Goal: Information Seeking & Learning: Learn about a topic

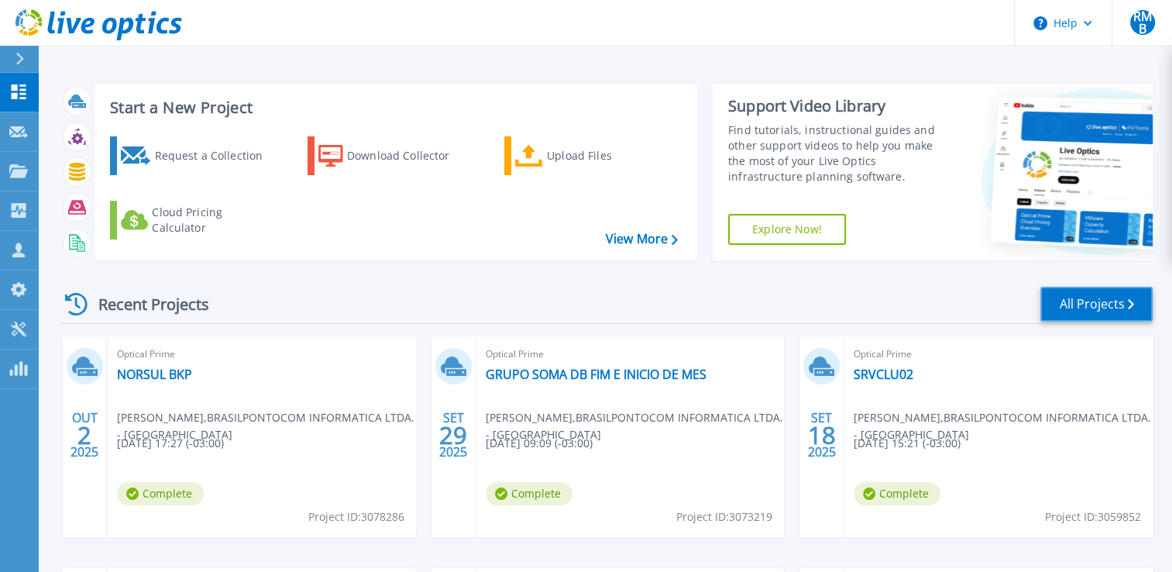
click at [1094, 304] on link "All Projects" at bounding box center [1096, 304] width 112 height 35
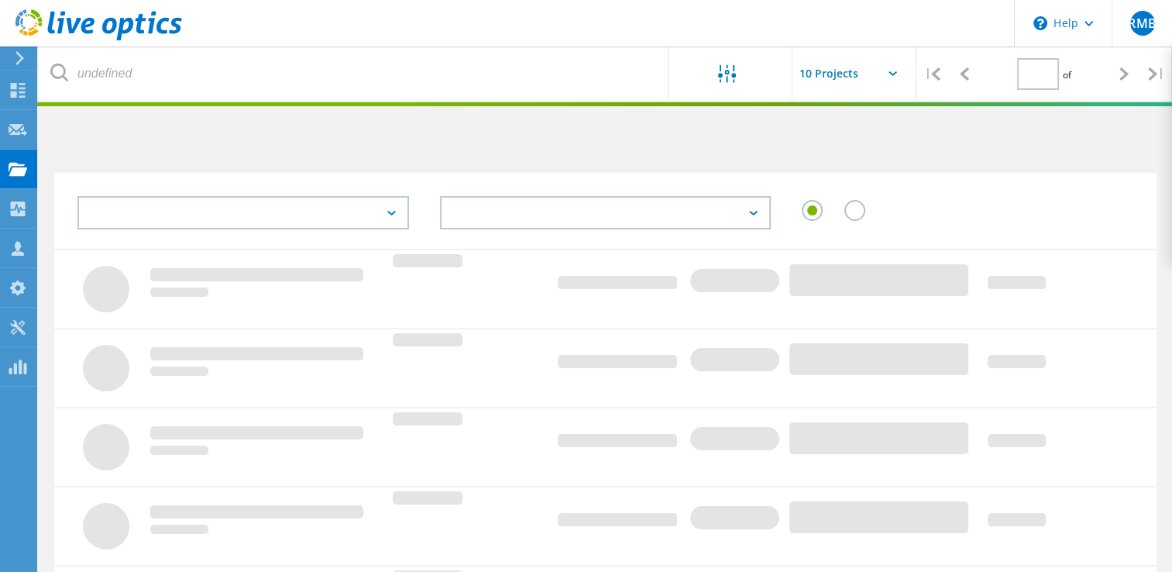
type input "1"
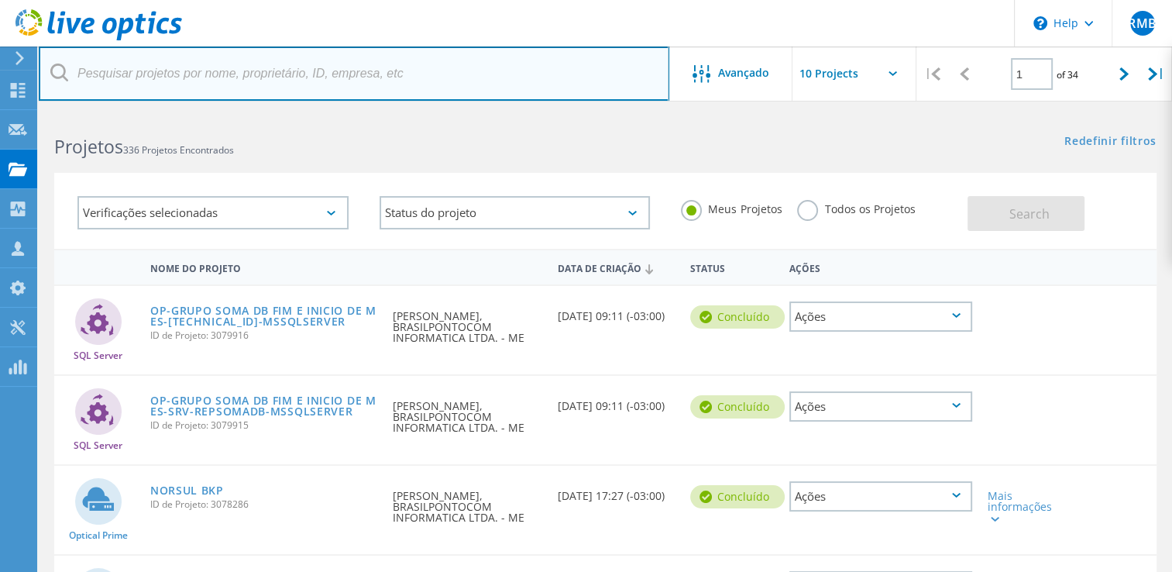
click at [387, 60] on input "text" at bounding box center [354, 73] width 631 height 54
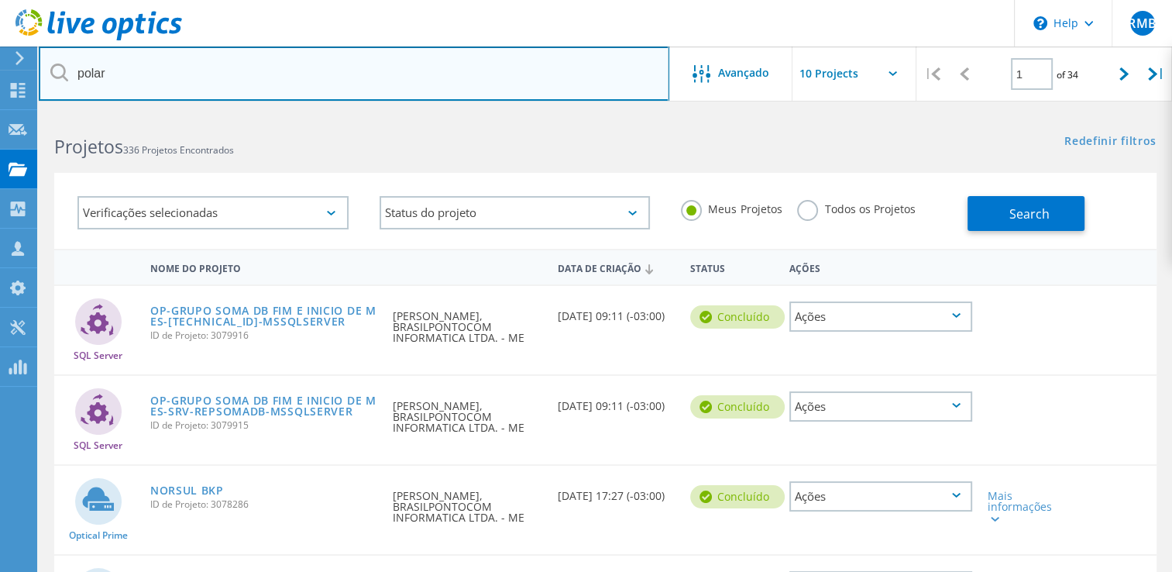
click at [349, 78] on input "polar" at bounding box center [354, 73] width 631 height 54
type input "polar"
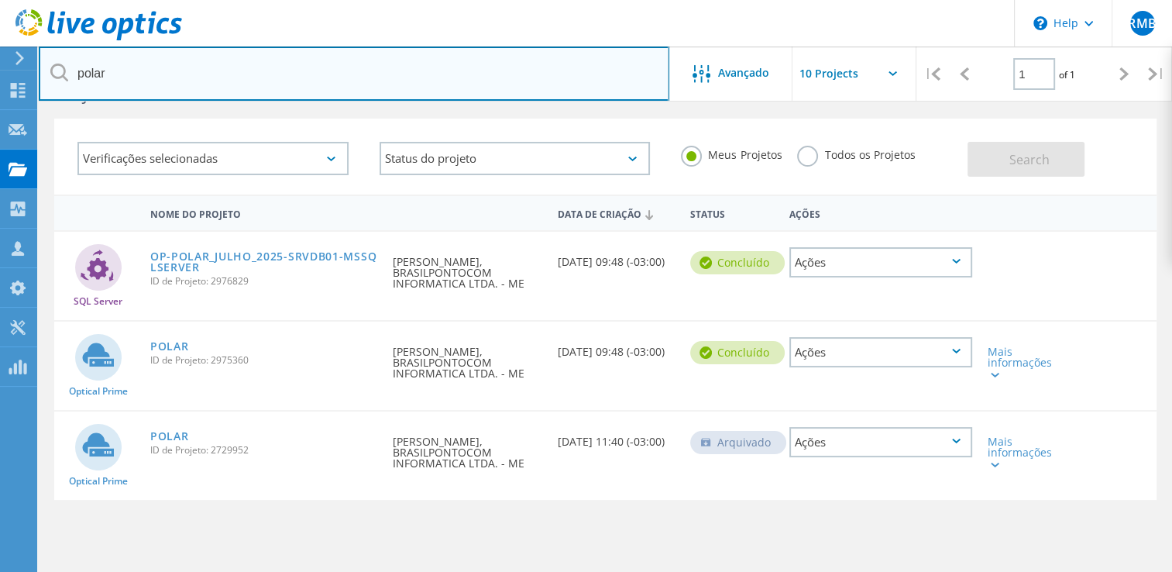
scroll to position [77, 0]
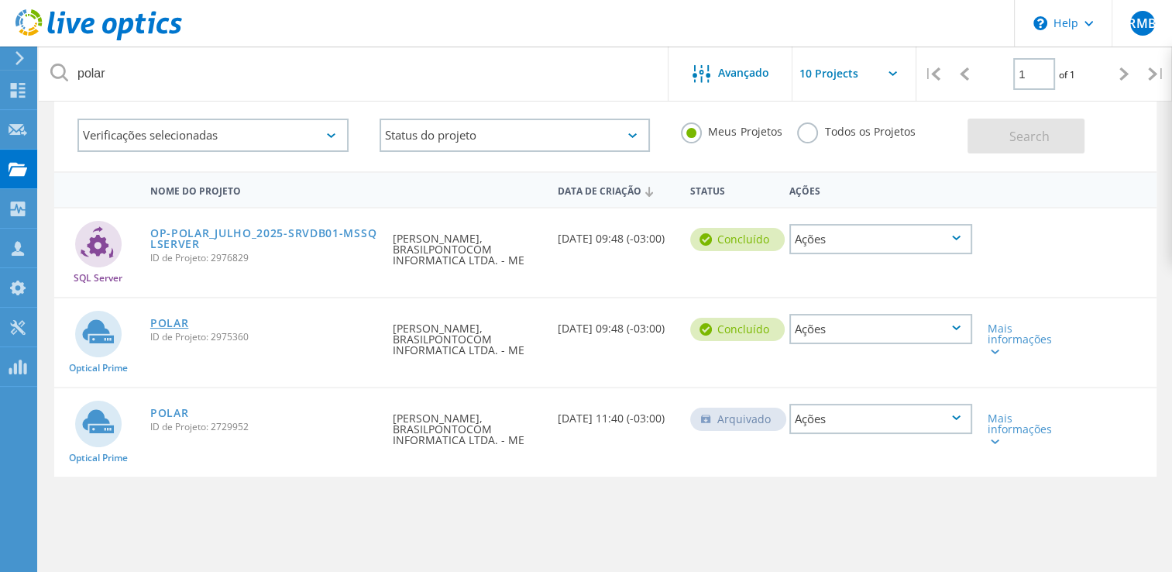
click at [167, 318] on link "POLAR" at bounding box center [169, 323] width 39 height 11
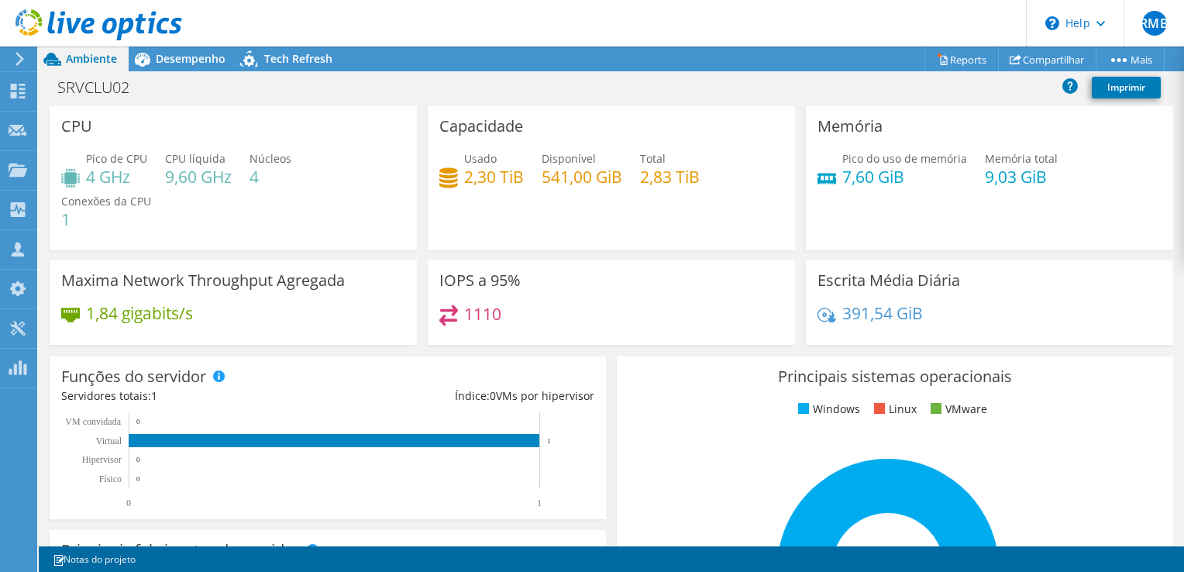
click at [95, 60] on span "Ambiente" at bounding box center [91, 58] width 51 height 15
click at [190, 60] on span "Desempenho" at bounding box center [191, 58] width 70 height 15
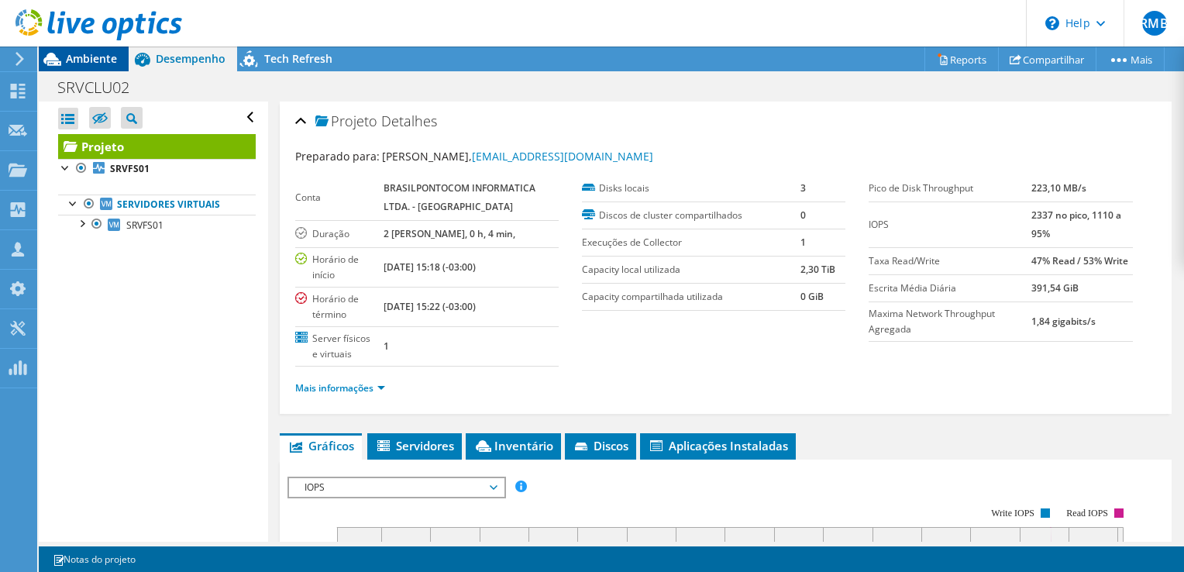
click at [84, 60] on span "Ambiente" at bounding box center [91, 58] width 51 height 15
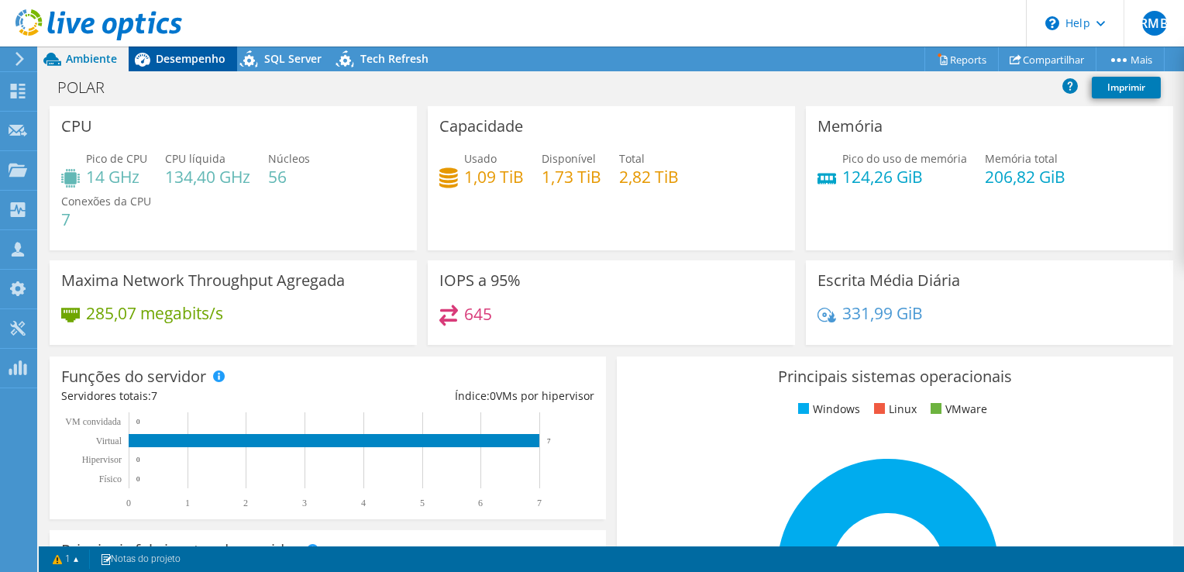
click at [189, 51] on span "Desempenho" at bounding box center [191, 58] width 70 height 15
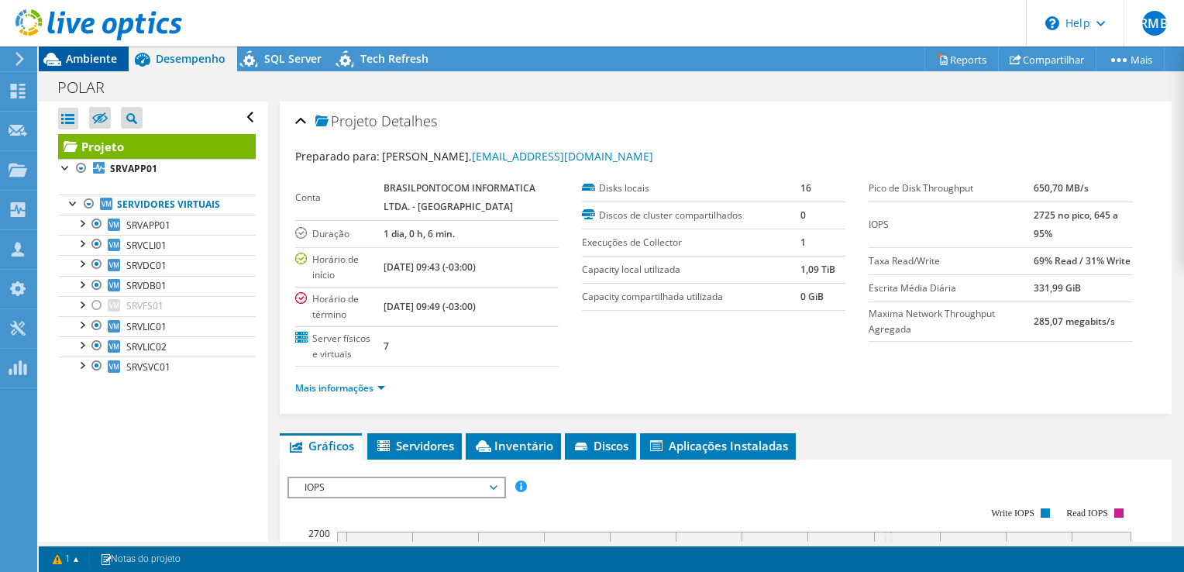
click at [100, 54] on span "Ambiente" at bounding box center [91, 58] width 51 height 15
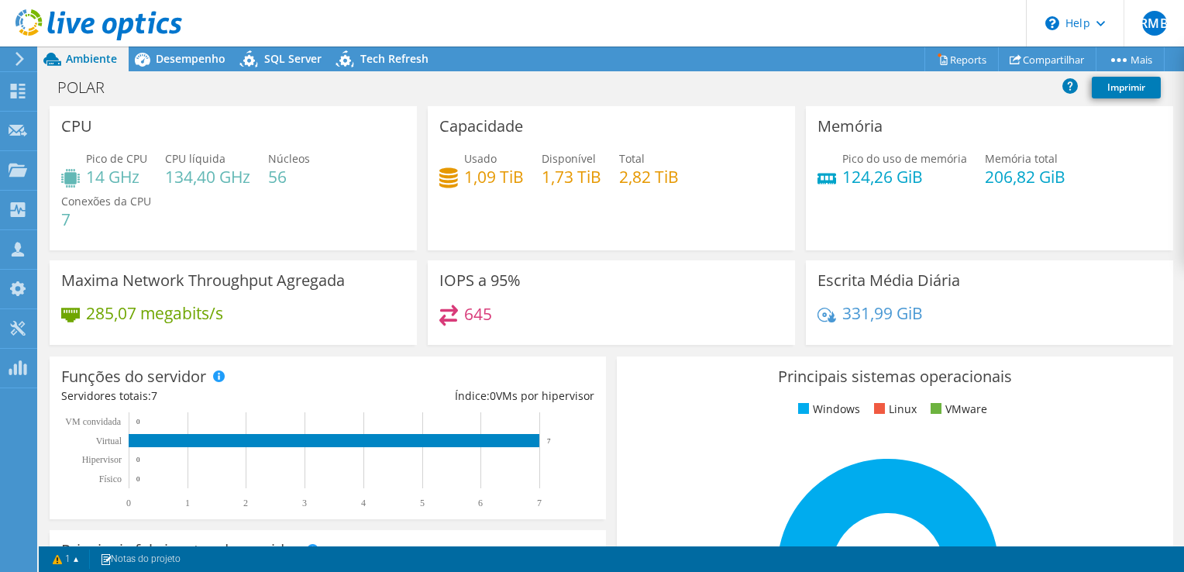
click at [156, 29] on icon at bounding box center [98, 25] width 167 height 32
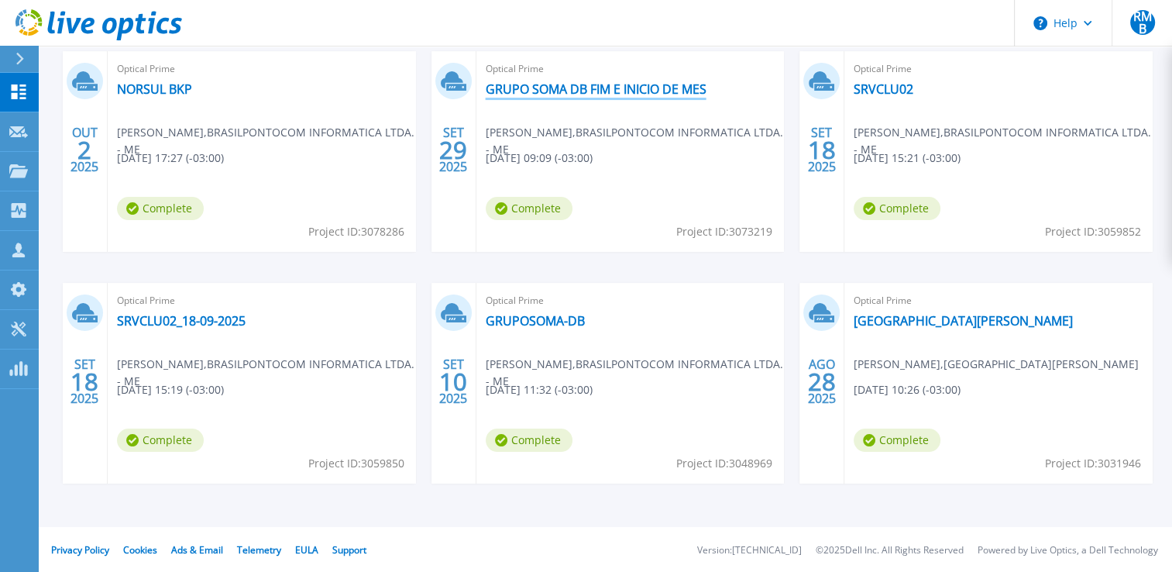
scroll to position [286, 0]
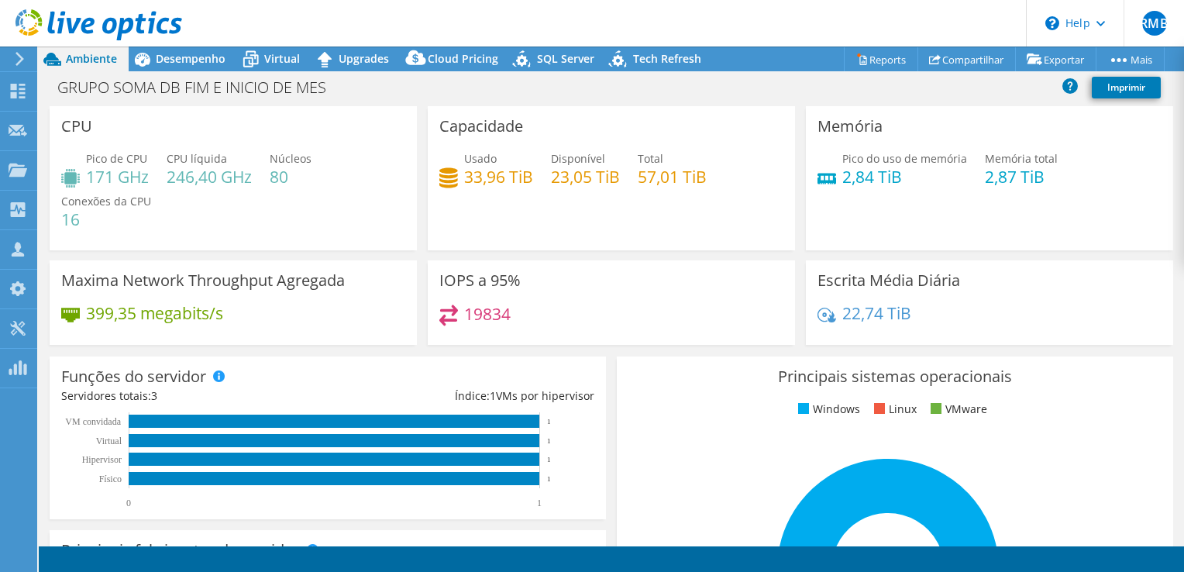
select select "USD"
click at [174, 56] on span "Desempenho" at bounding box center [191, 58] width 70 height 15
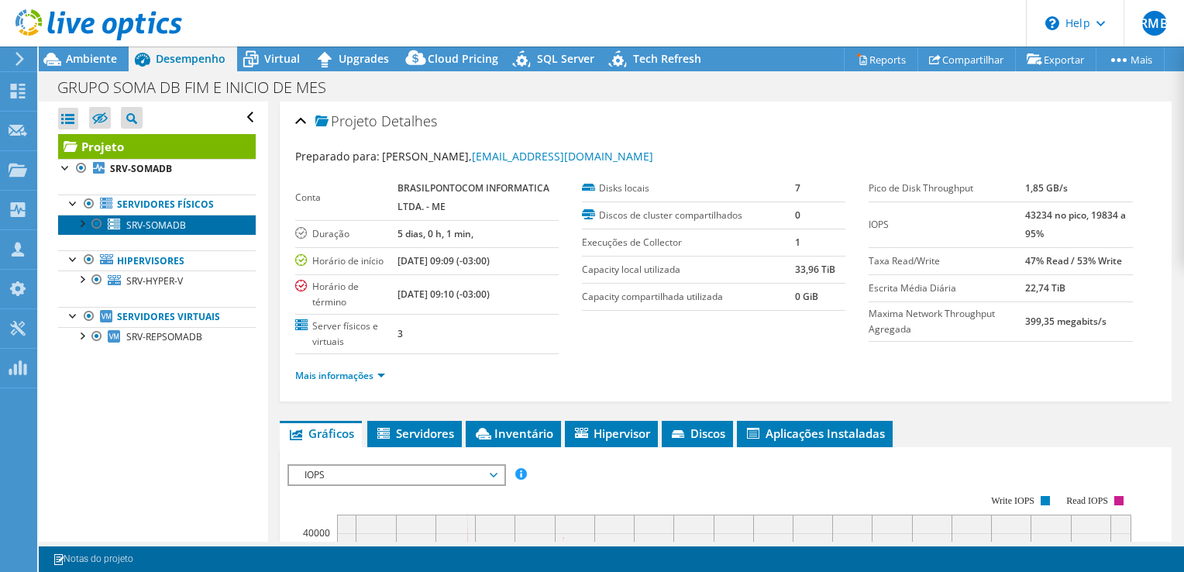
click at [204, 220] on link "SRV-SOMADB" at bounding box center [157, 225] width 198 height 20
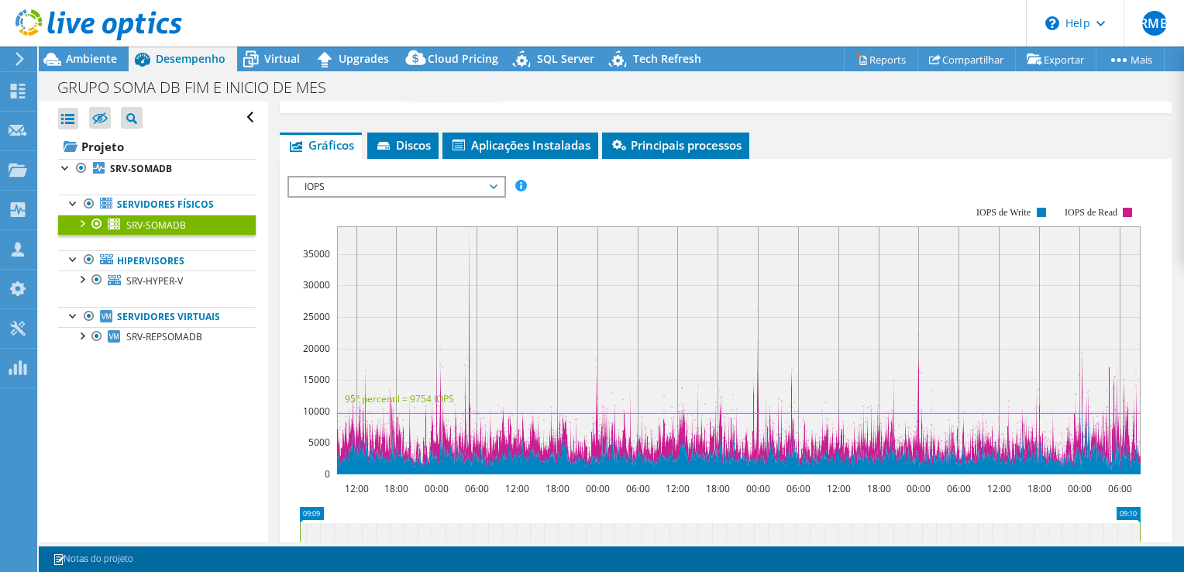
scroll to position [155, 0]
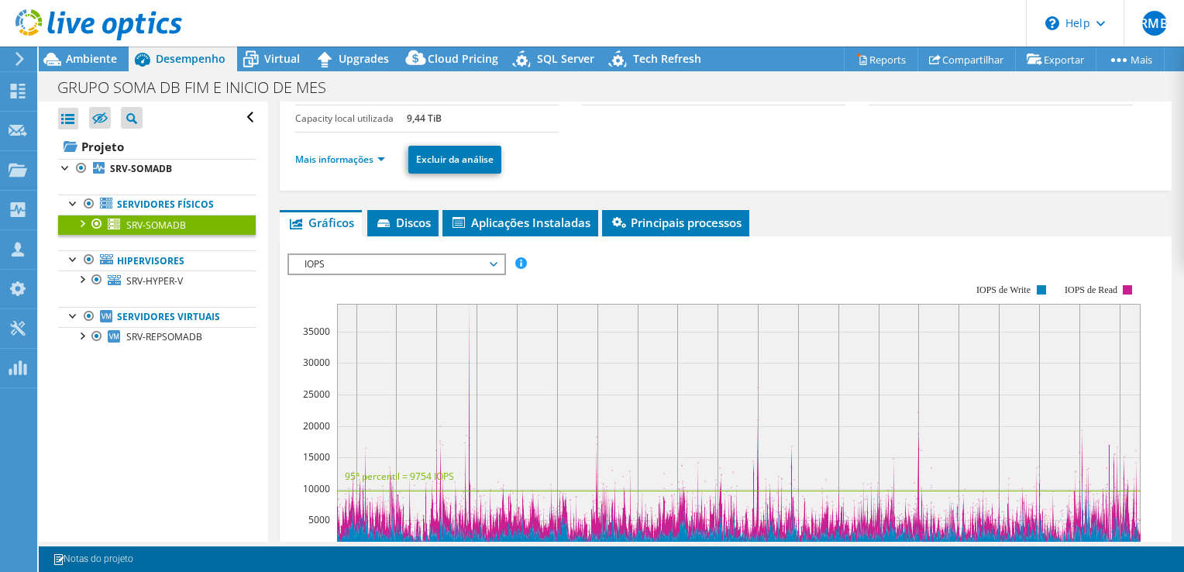
click at [394, 257] on span "IOPS" at bounding box center [396, 264] width 199 height 19
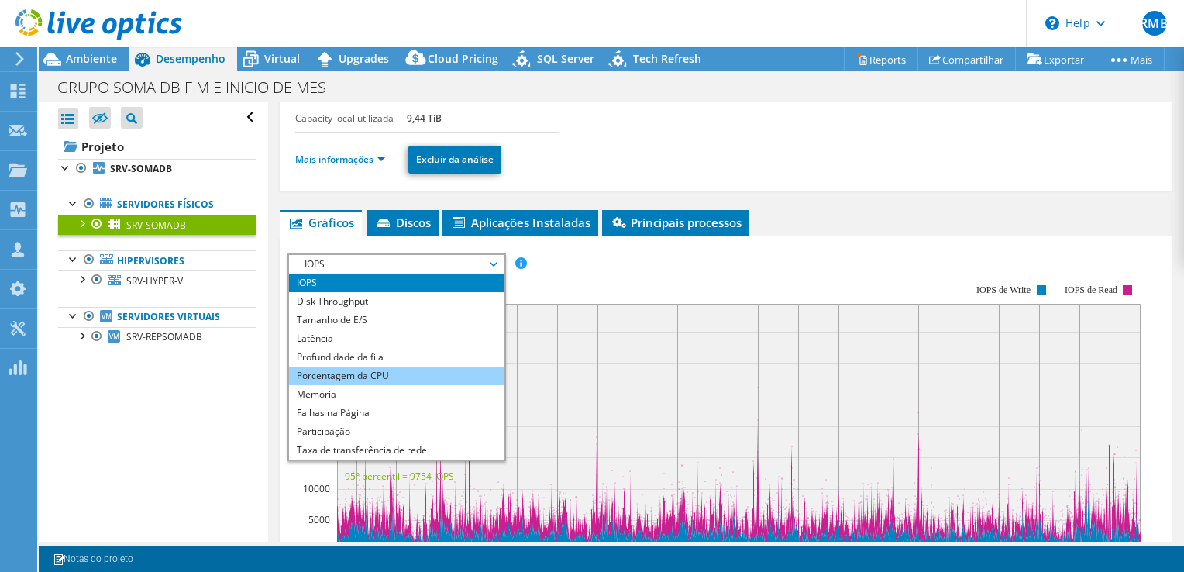
click at [335, 373] on li "Porcentagem da CPU" at bounding box center [396, 375] width 215 height 19
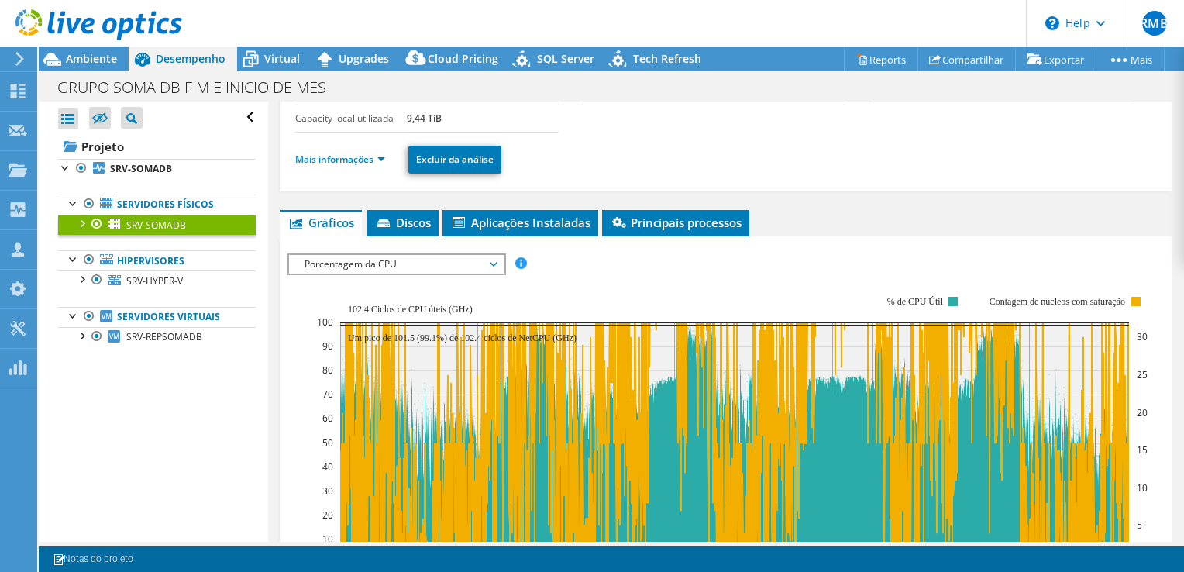
scroll to position [232, 0]
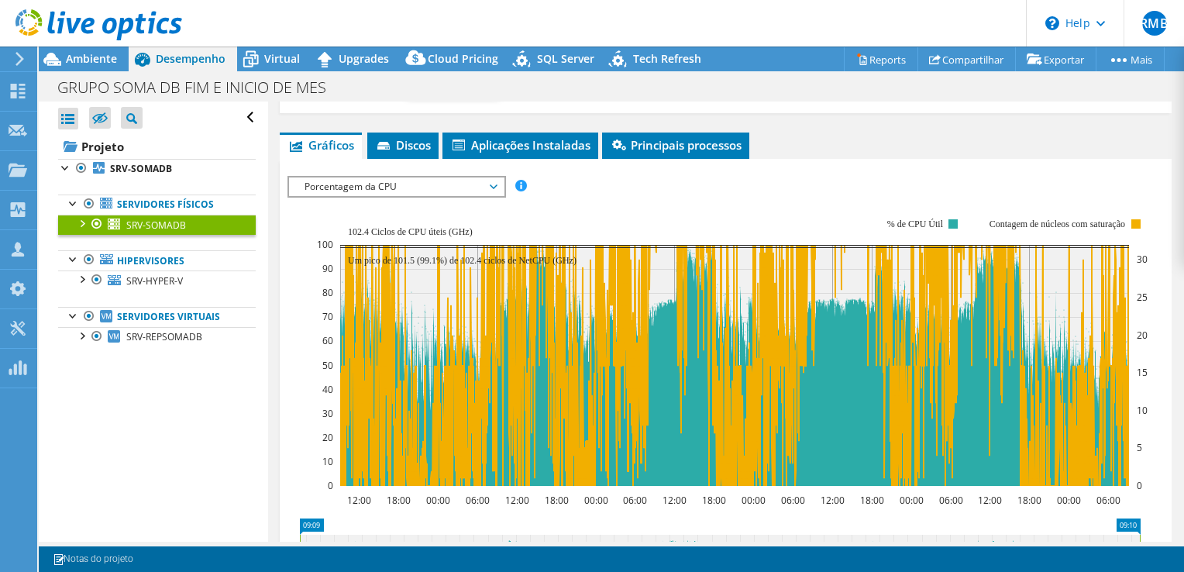
click at [471, 184] on span "Porcentagem da CPU" at bounding box center [396, 186] width 199 height 19
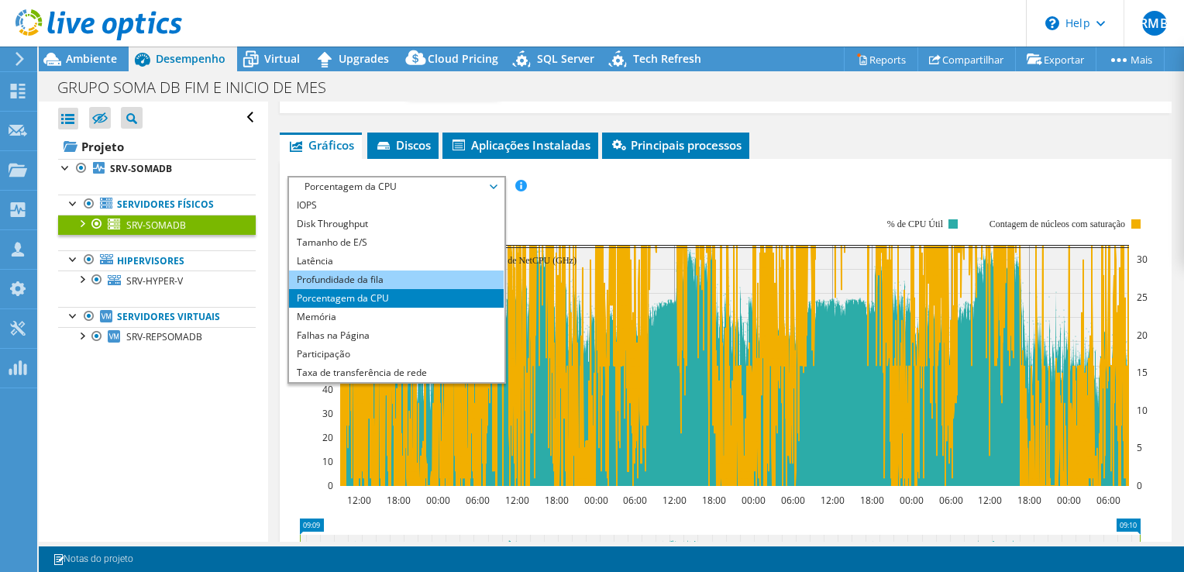
click at [366, 277] on li "Profundidade da fila" at bounding box center [396, 279] width 215 height 19
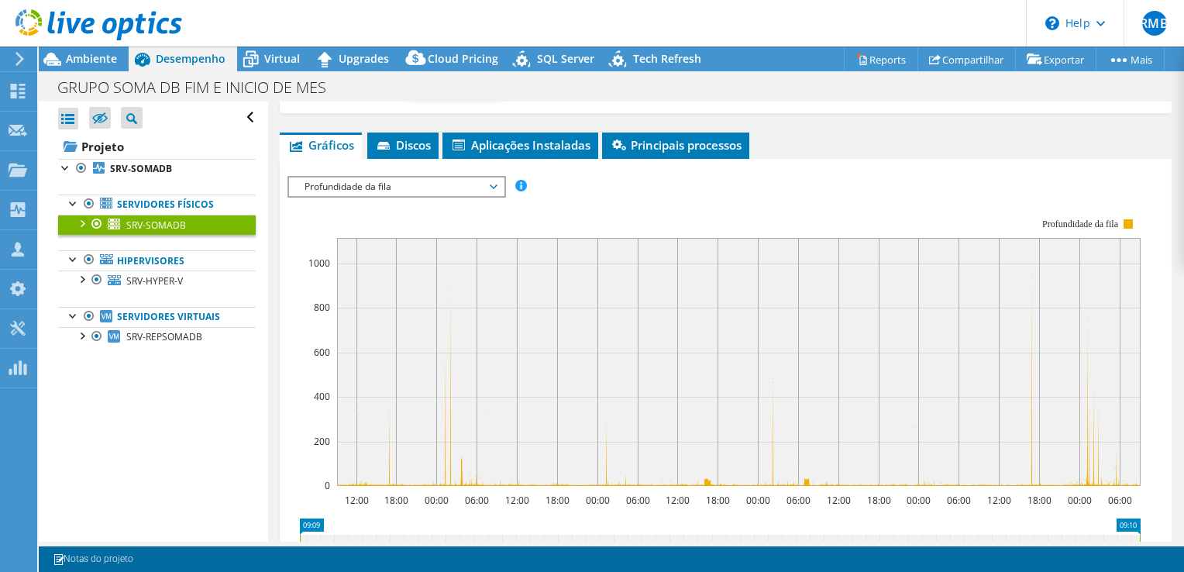
click at [417, 181] on span "Profundidade da fila" at bounding box center [396, 186] width 199 height 19
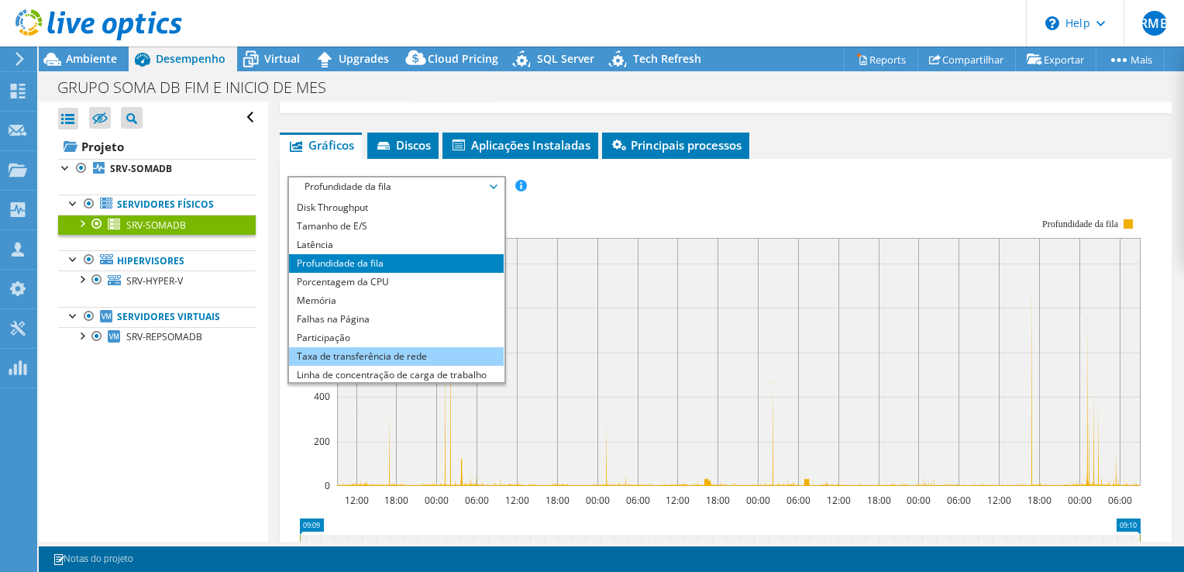
scroll to position [0, 0]
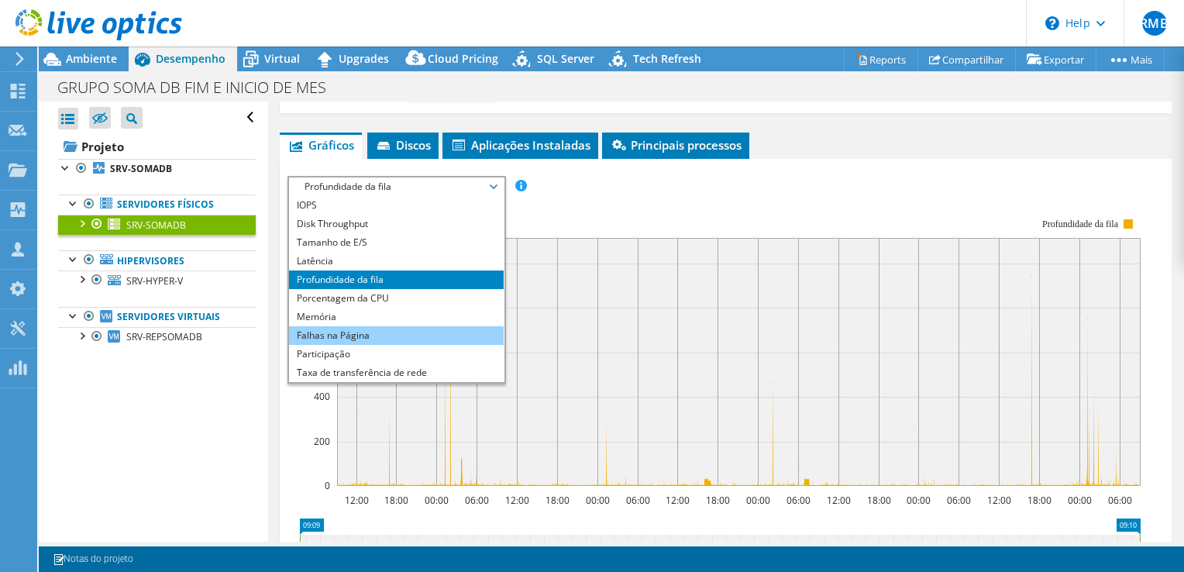
click at [349, 333] on li "Falhas na Página" at bounding box center [396, 335] width 215 height 19
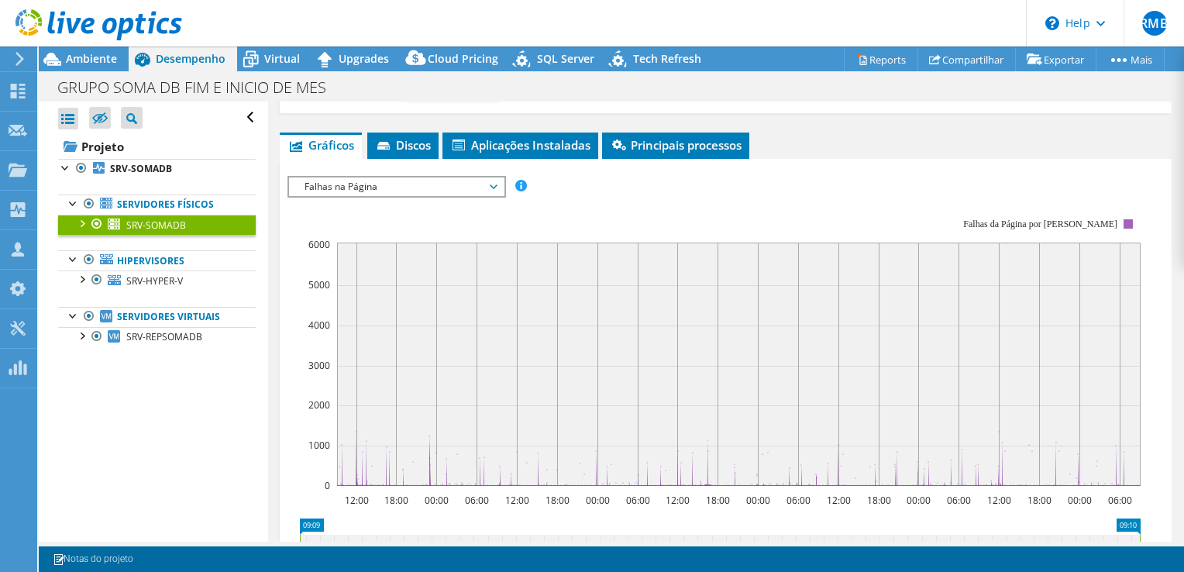
click at [377, 187] on span "Falhas na Página" at bounding box center [396, 186] width 199 height 19
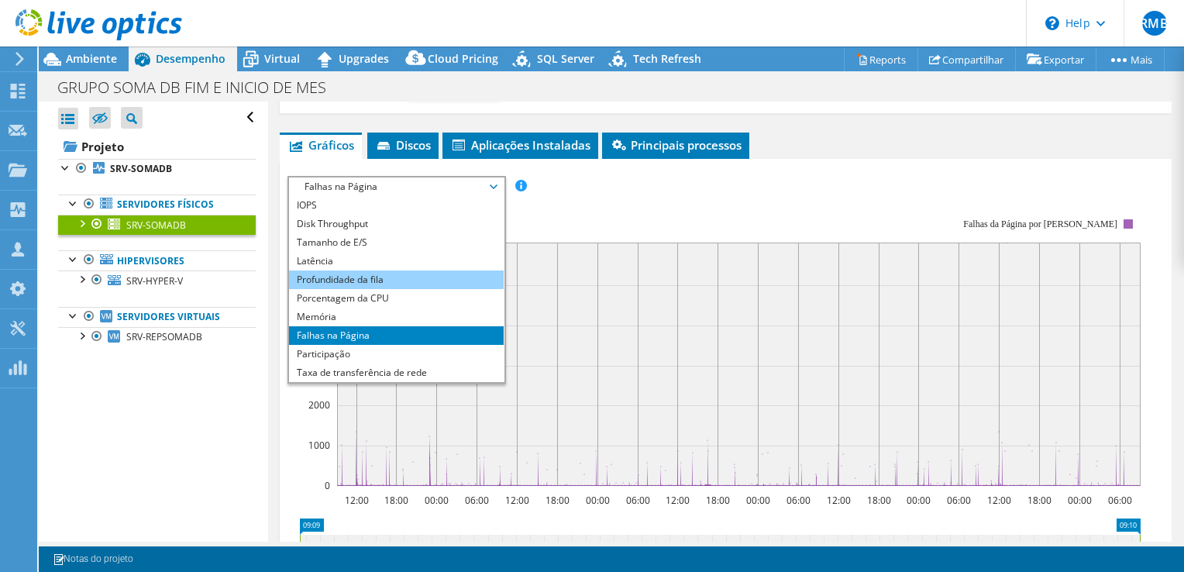
click at [372, 273] on li "Profundidade da fila" at bounding box center [396, 279] width 215 height 19
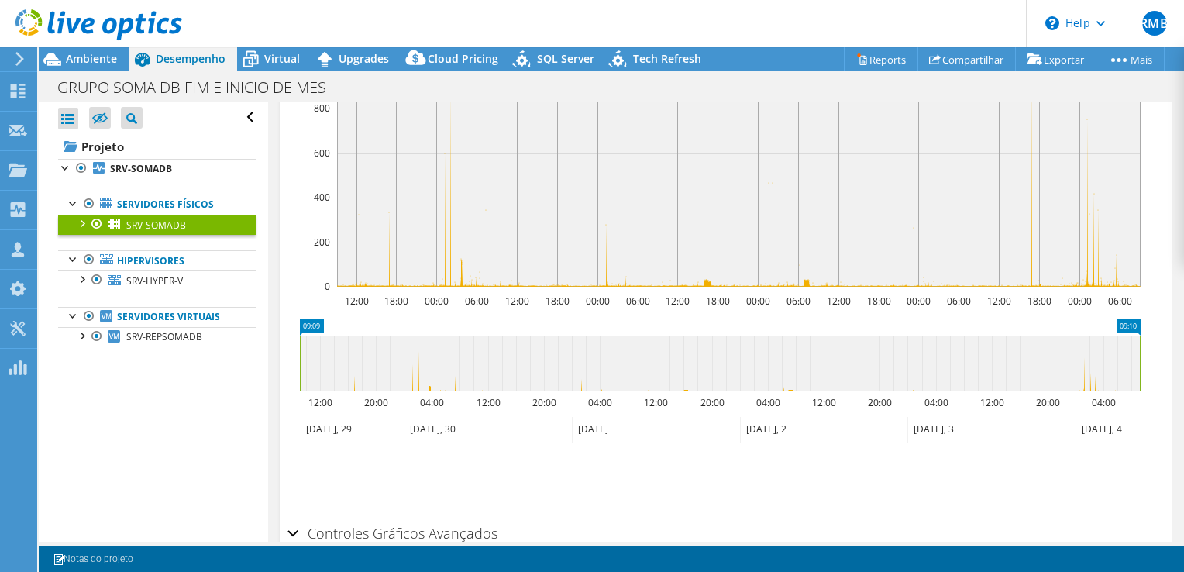
scroll to position [465, 0]
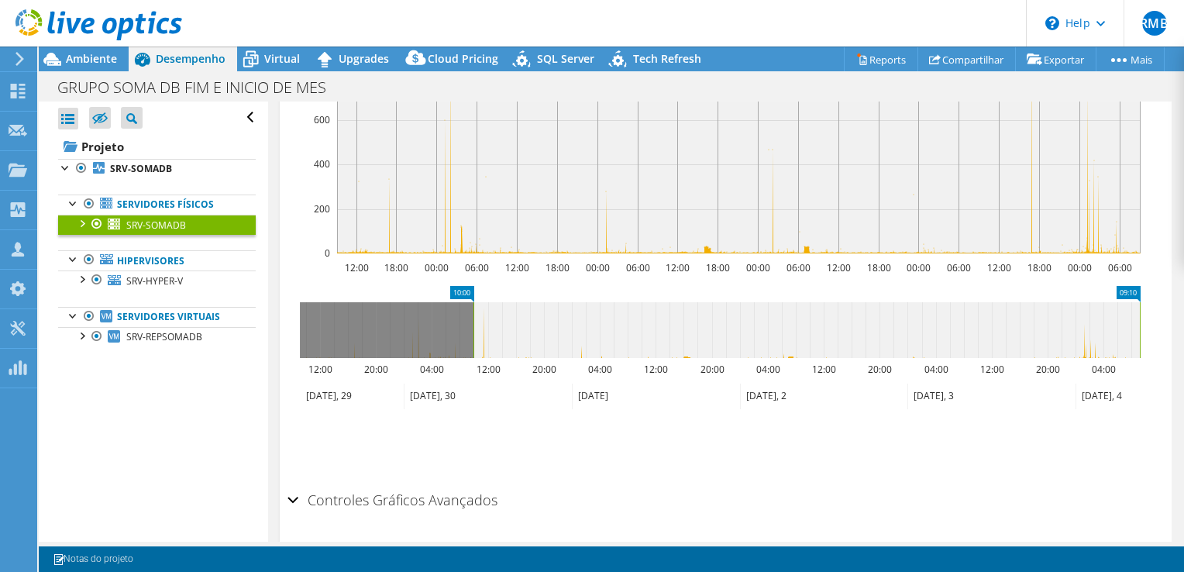
drag, startPoint x: 311, startPoint y: 287, endPoint x: 485, endPoint y: 280, distance: 173.6
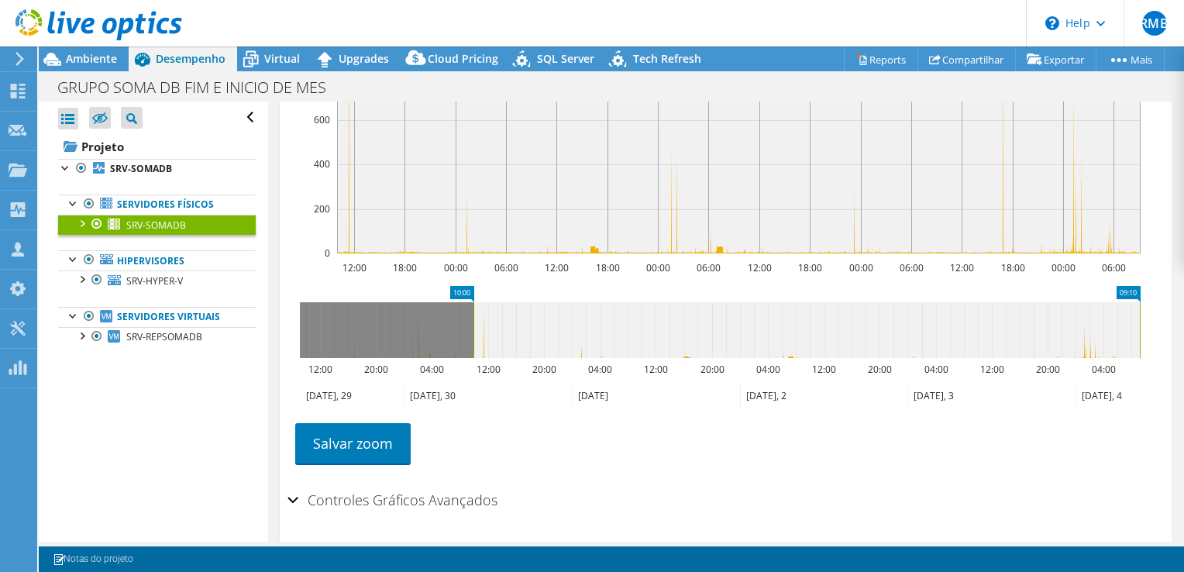
click at [381, 387] on icon at bounding box center [352, 396] width 104 height 26
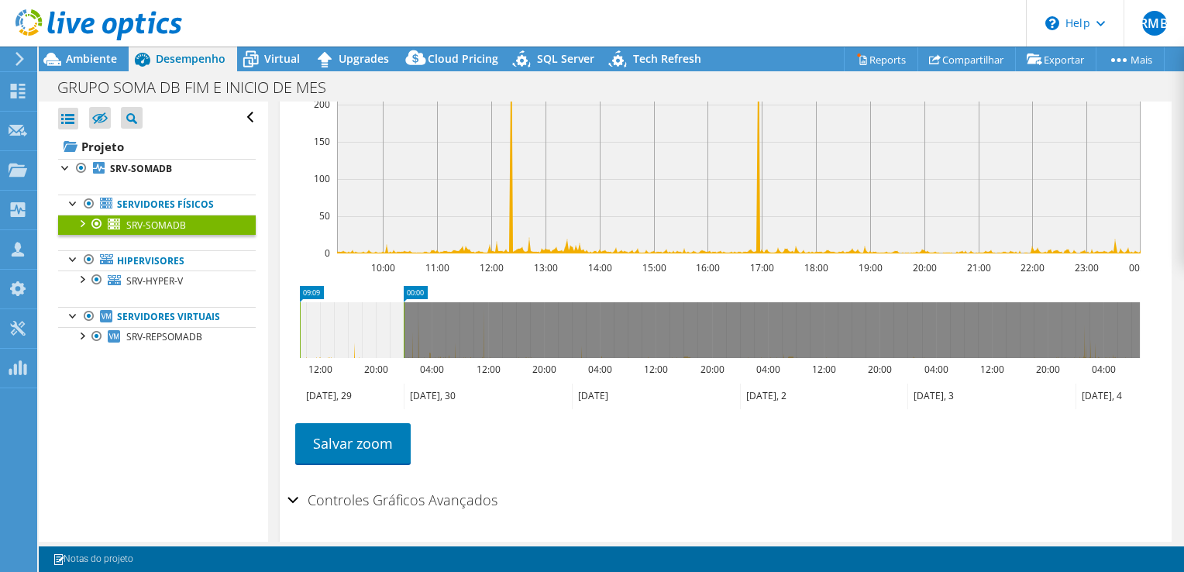
click at [429, 364] on text "04:00" at bounding box center [431, 368] width 24 height 13
click at [441, 407] on icon at bounding box center [488, 396] width 168 height 26
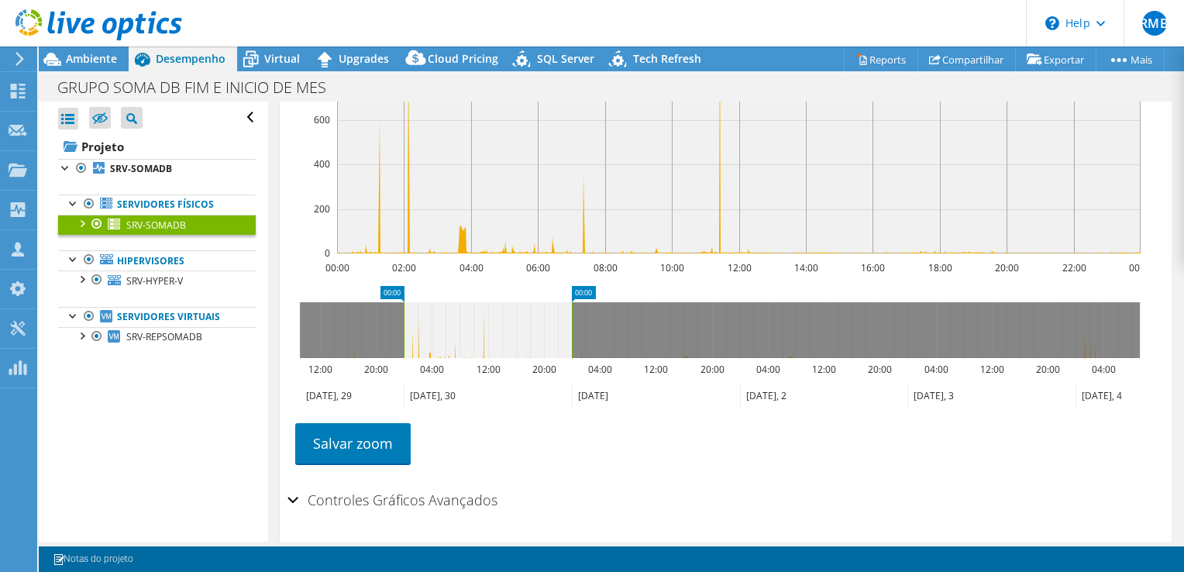
click at [613, 385] on icon at bounding box center [656, 396] width 168 height 26
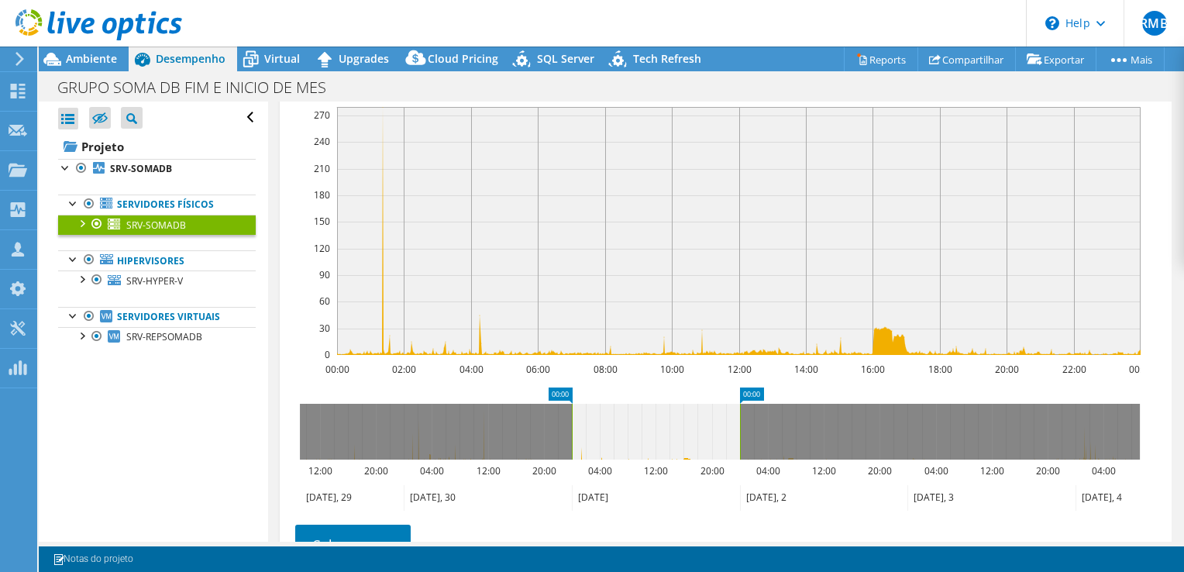
scroll to position [387, 0]
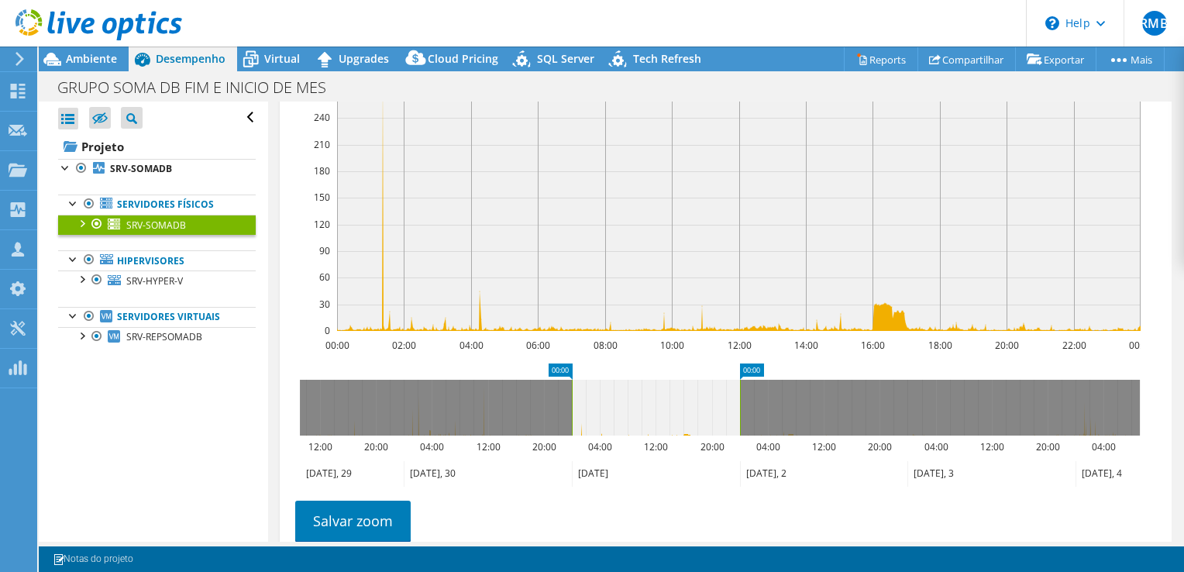
click at [806, 461] on icon at bounding box center [823, 474] width 167 height 26
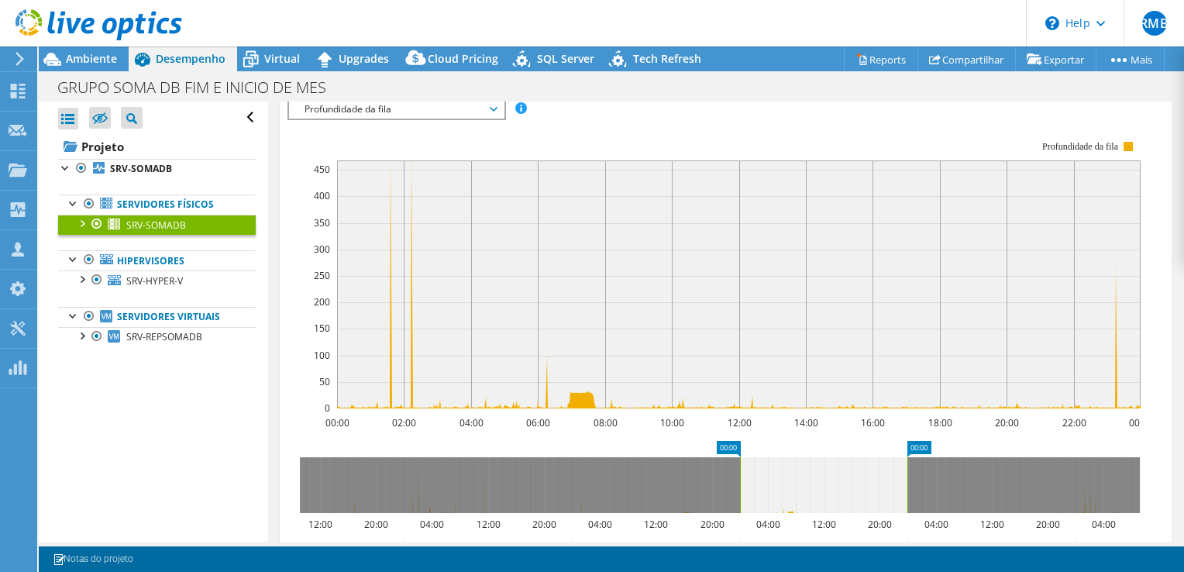
scroll to position [0, 0]
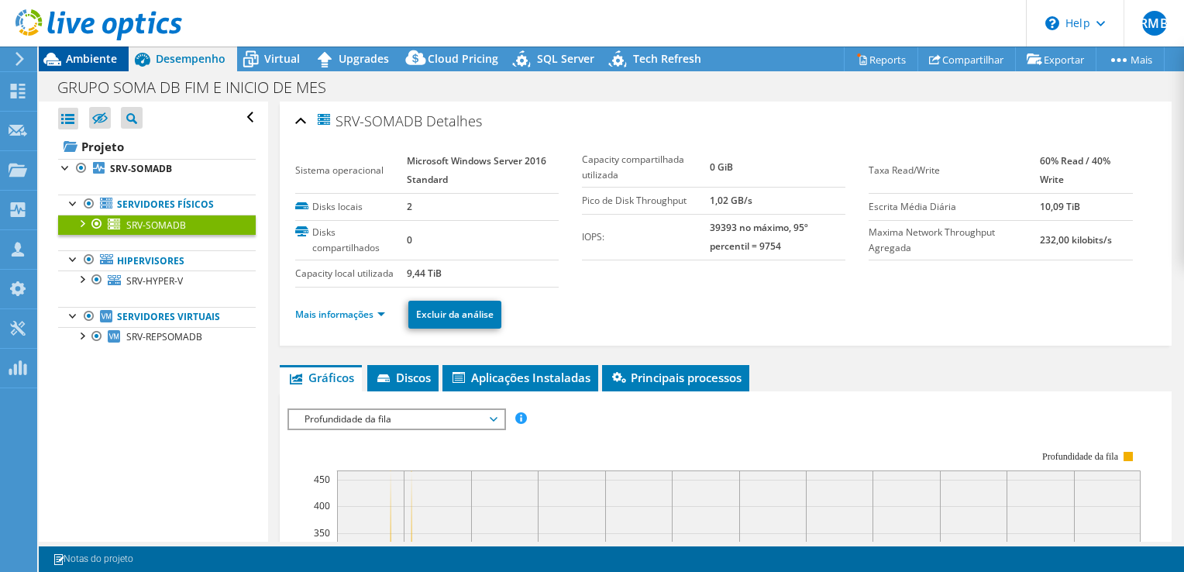
click at [88, 60] on span "Ambiente" at bounding box center [91, 58] width 51 height 15
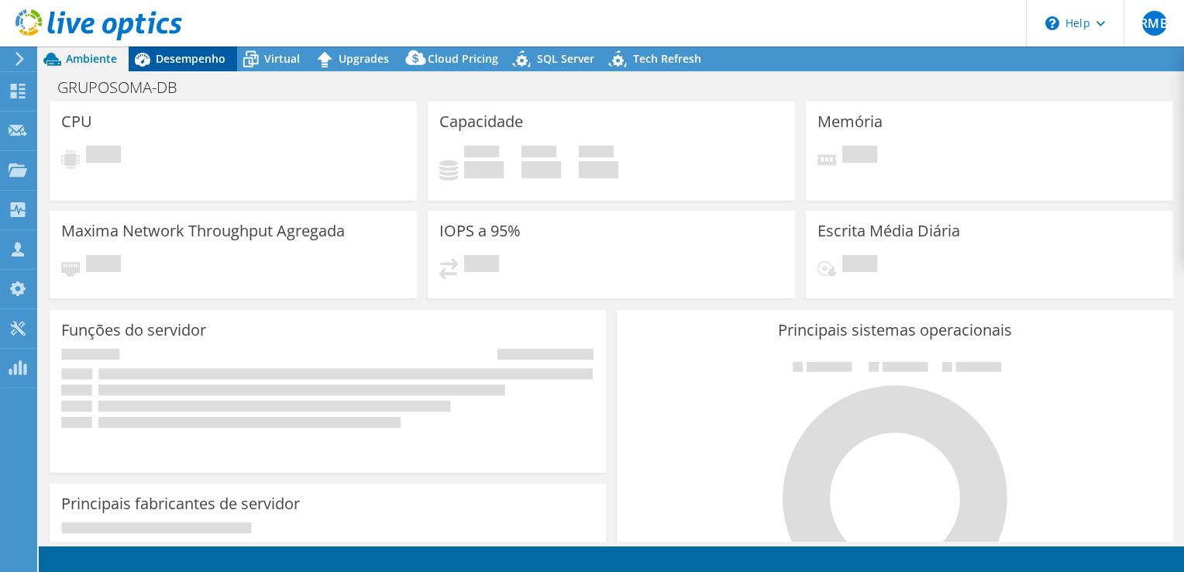
select select "USD"
click at [211, 59] on span "Desempenho" at bounding box center [191, 58] width 70 height 15
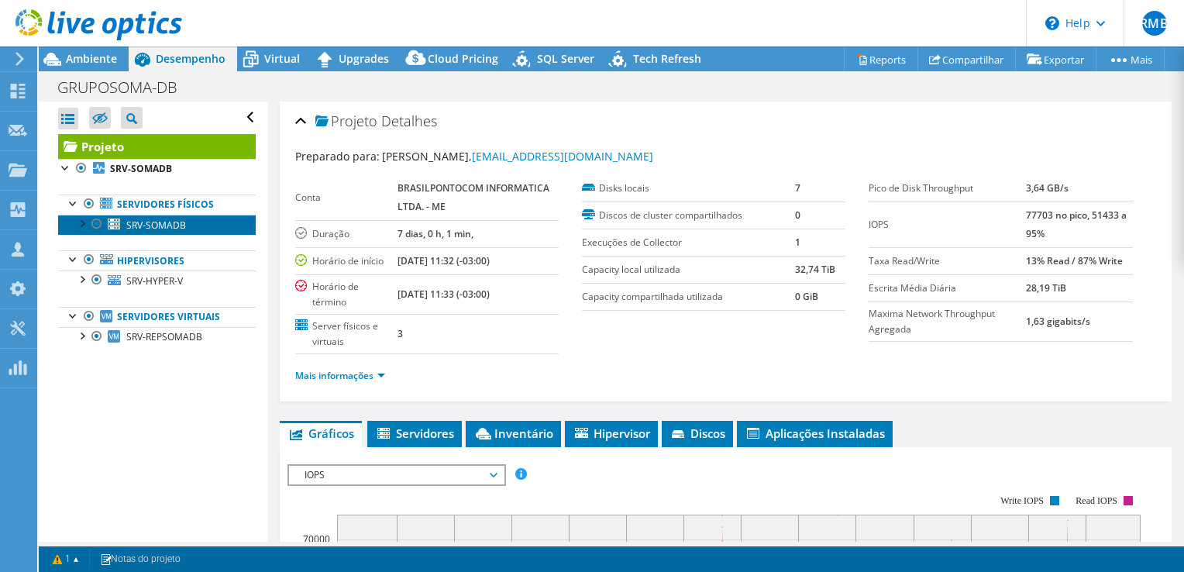
click at [171, 222] on span "SRV-SOMADB" at bounding box center [156, 224] width 60 height 13
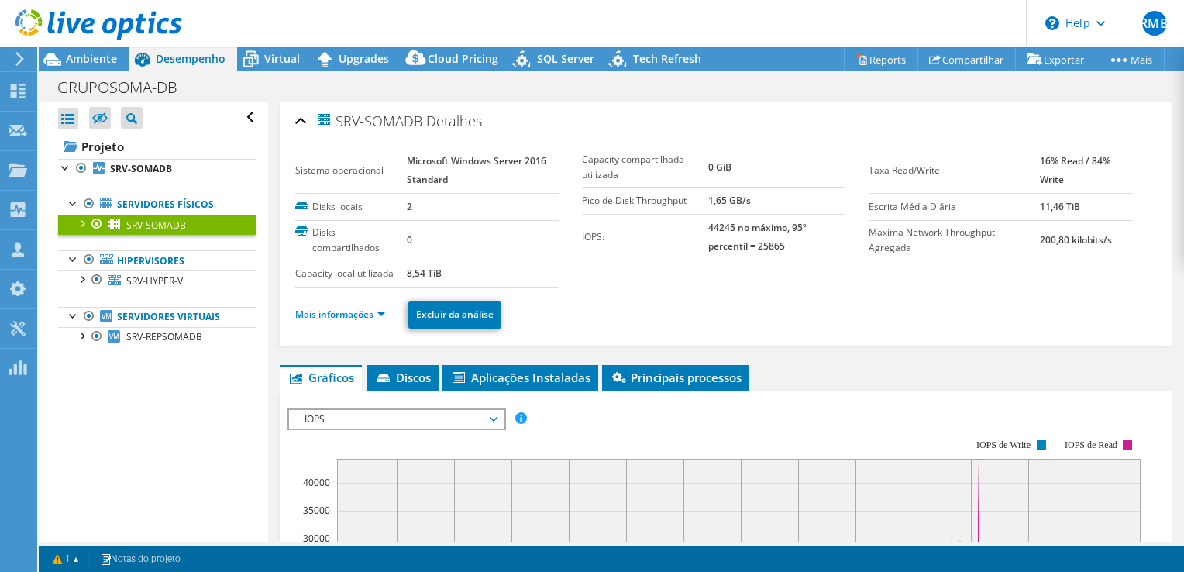
scroll to position [232, 0]
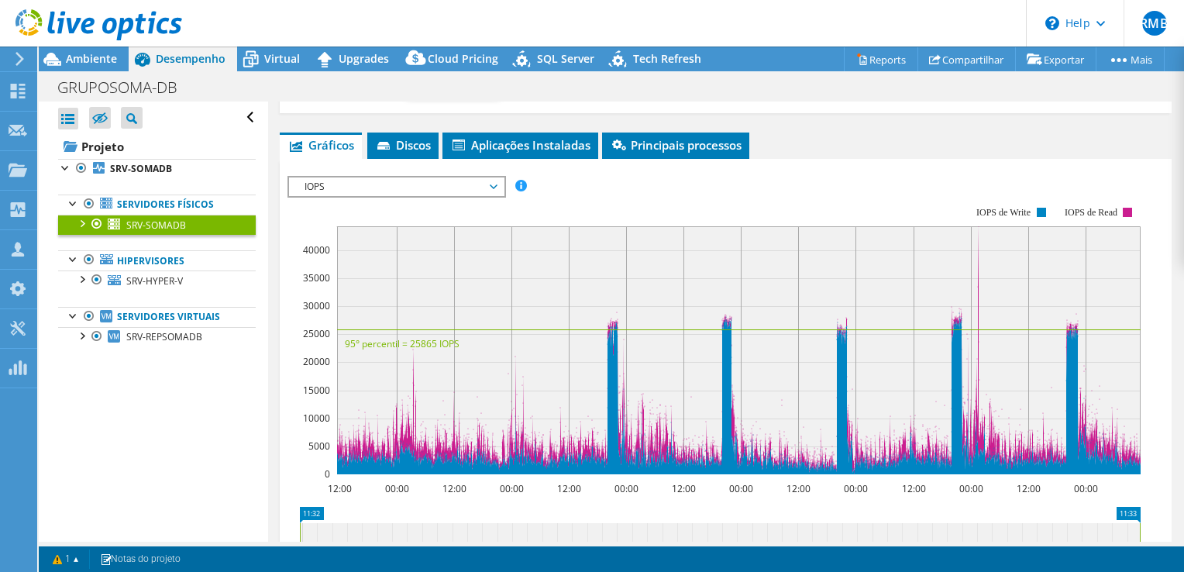
click at [466, 183] on span "IOPS" at bounding box center [396, 186] width 199 height 19
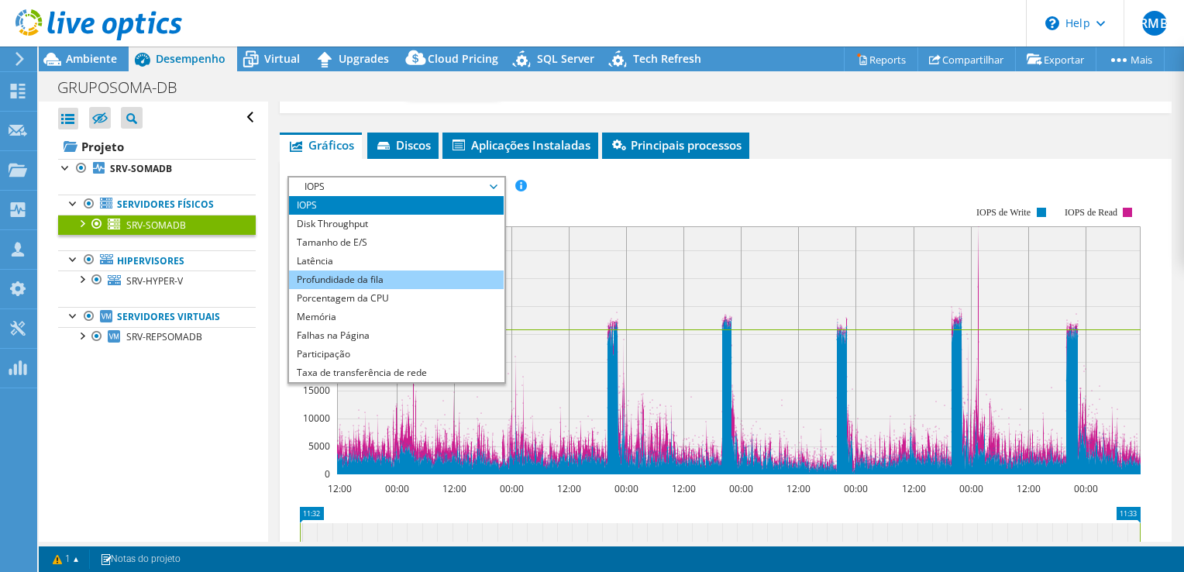
click at [380, 276] on li "Profundidade da fila" at bounding box center [396, 279] width 215 height 19
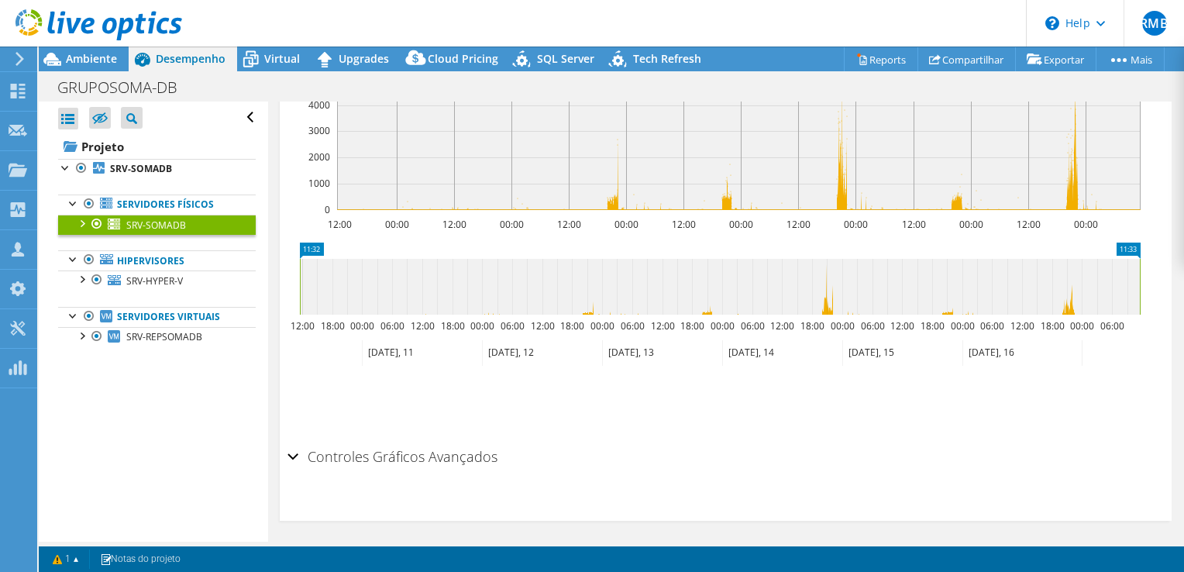
scroll to position [510, 0]
click at [663, 348] on icon at bounding box center [662, 351] width 120 height 26
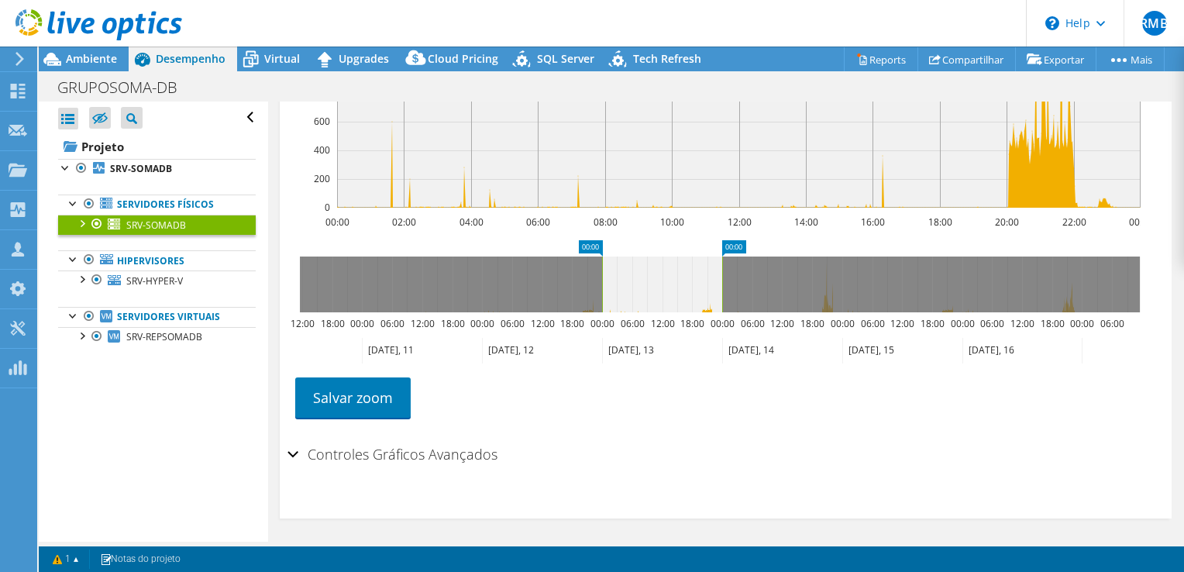
scroll to position [356, 0]
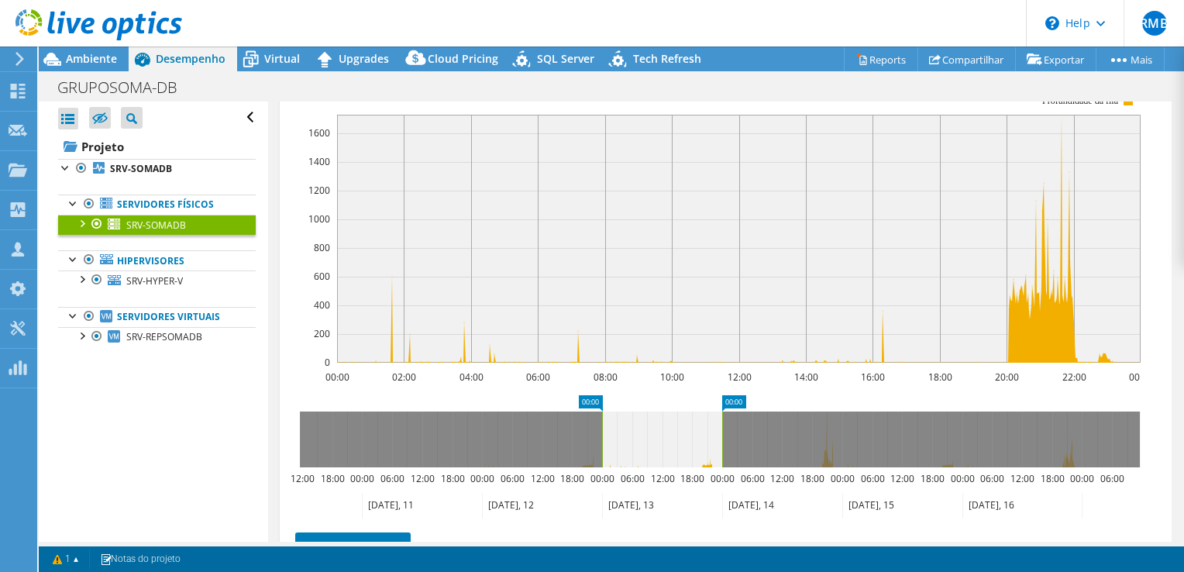
click at [757, 481] on text "06:00" at bounding box center [752, 478] width 24 height 13
click at [751, 481] on text "06:00" at bounding box center [752, 478] width 24 height 13
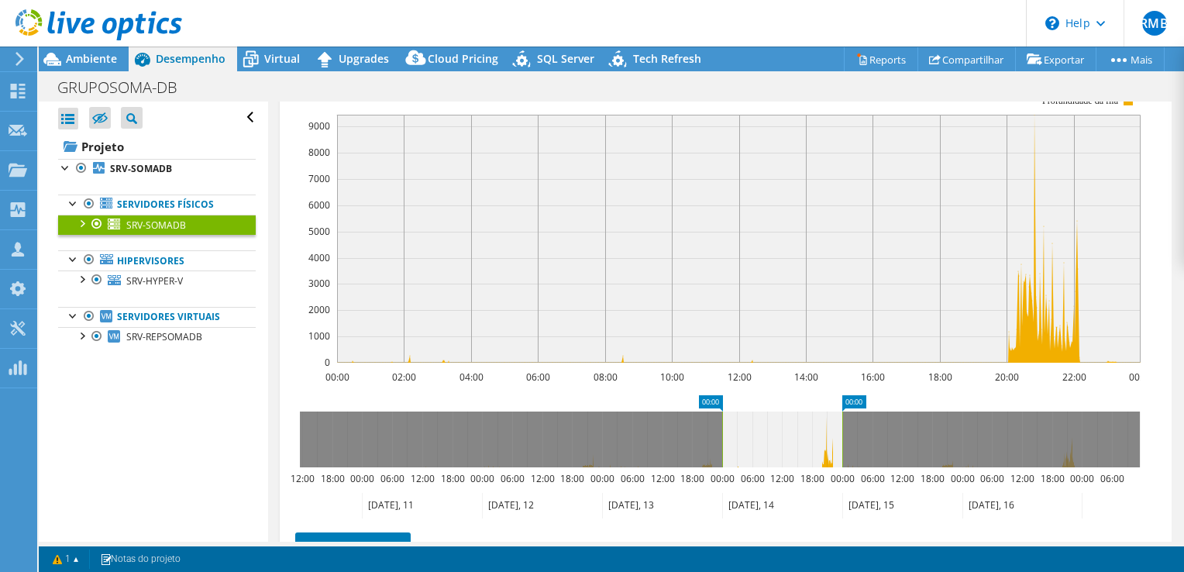
click at [787, 500] on icon at bounding box center [782, 506] width 120 height 26
click at [912, 494] on icon at bounding box center [902, 506] width 120 height 26
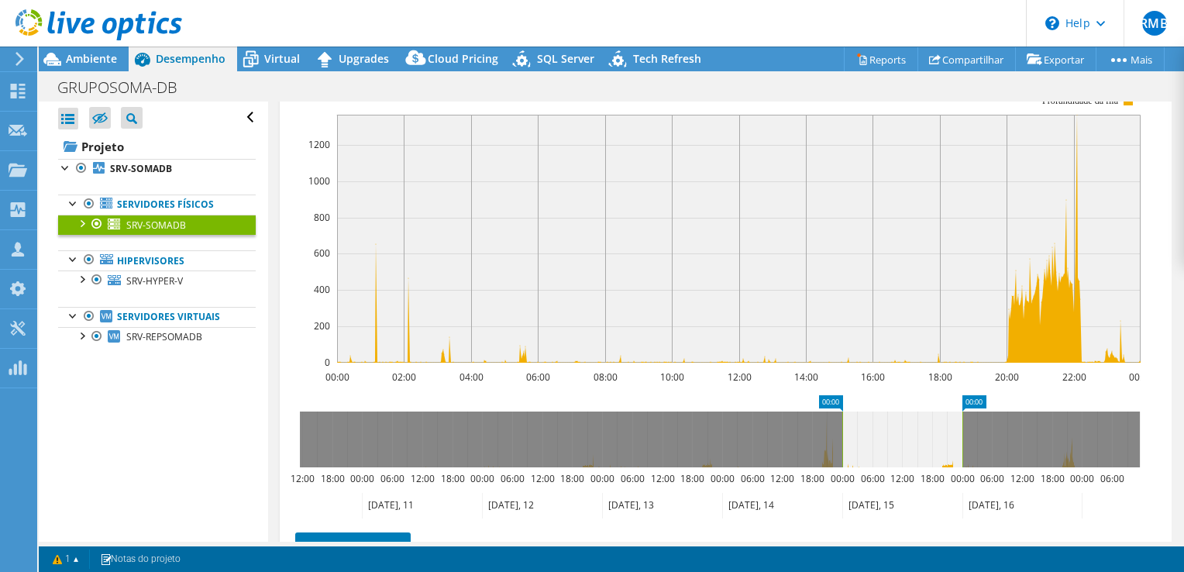
click at [1004, 488] on icon "00:00 00:00 12:00 18:00 00:00 06:00 12:00 18:00 00:00 06:00 12:00 18:00 00:00 0…" at bounding box center [719, 457] width 864 height 124
click at [771, 499] on icon at bounding box center [782, 506] width 120 height 26
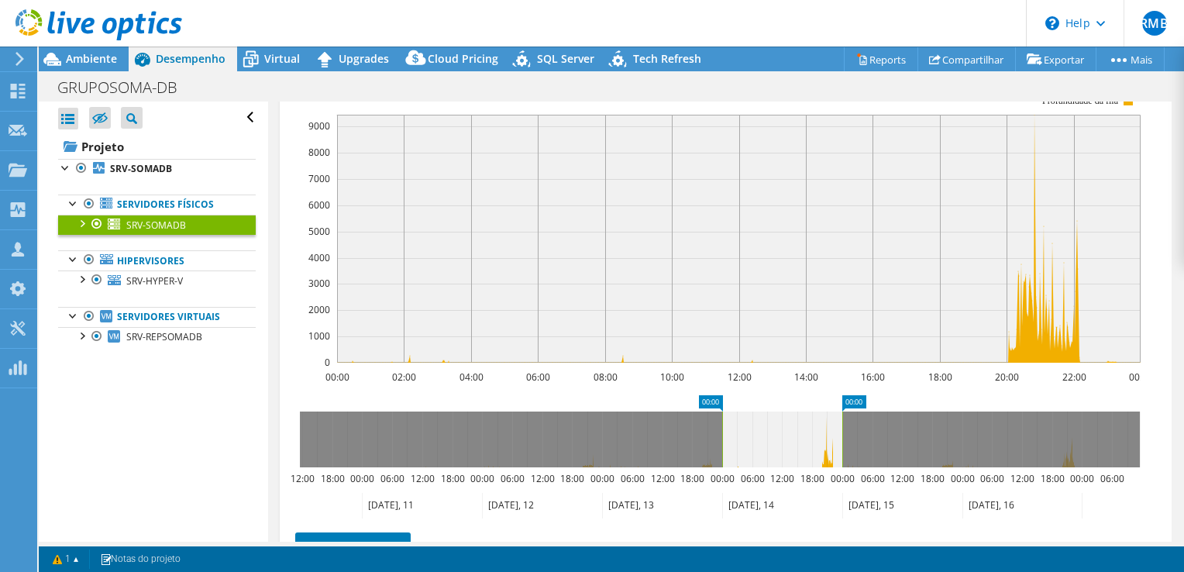
click at [629, 528] on ul "Salvar zoom" at bounding box center [721, 550] width 868 height 44
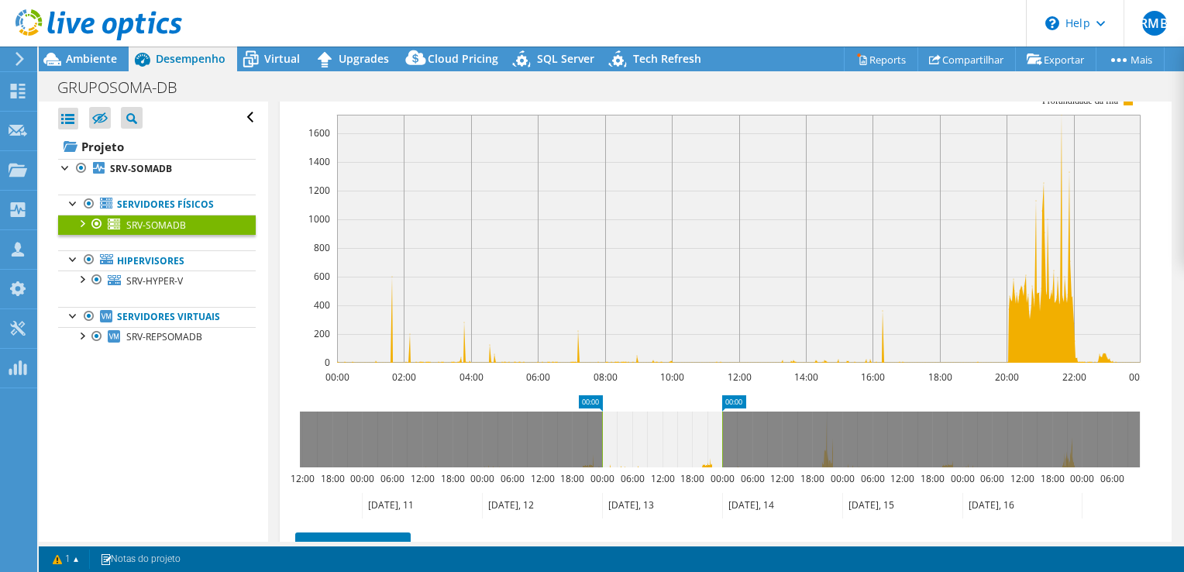
click at [661, 501] on icon at bounding box center [662, 506] width 120 height 26
click at [524, 500] on icon at bounding box center [542, 506] width 120 height 26
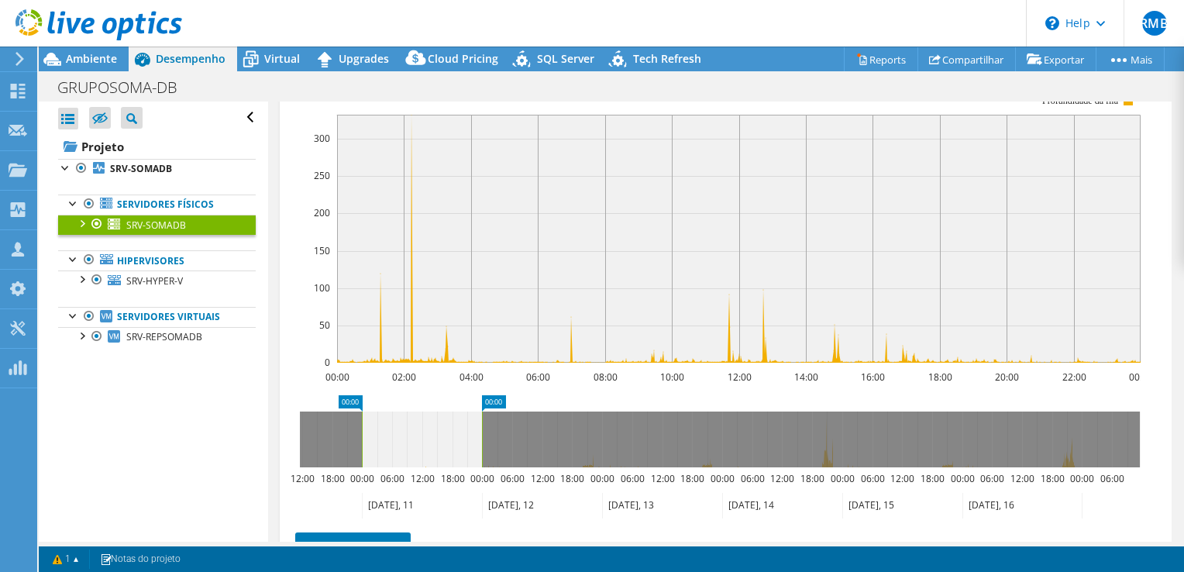
click at [421, 501] on icon at bounding box center [422, 506] width 120 height 26
click at [751, 498] on icon at bounding box center [782, 506] width 120 height 26
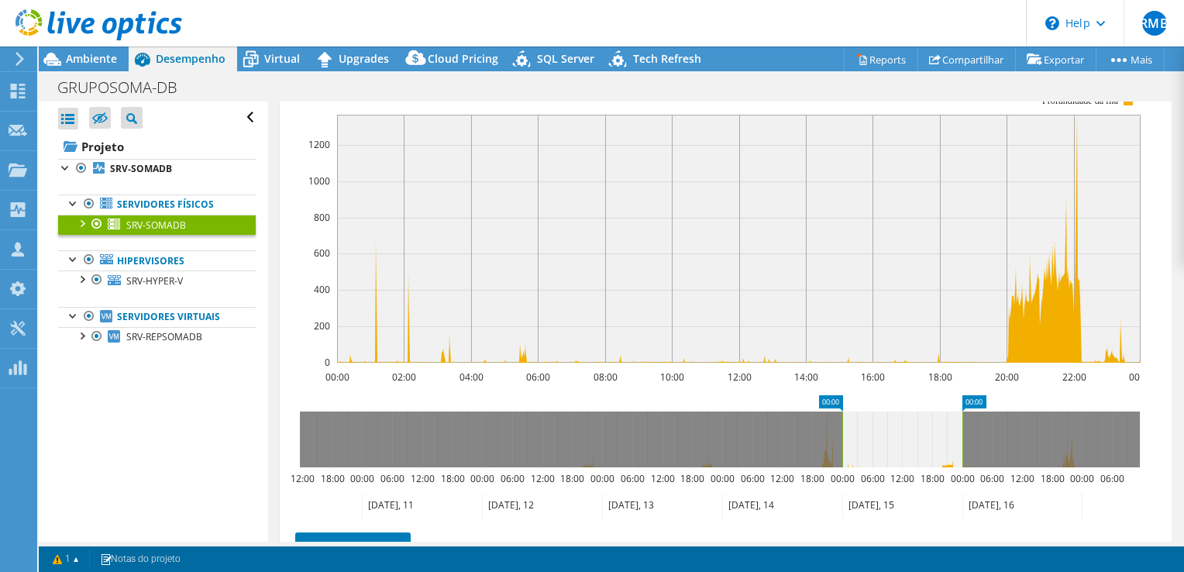
click at [933, 494] on icon at bounding box center [902, 506] width 120 height 26
drag, startPoint x: 831, startPoint y: 399, endPoint x: 908, endPoint y: 398, distance: 76.7
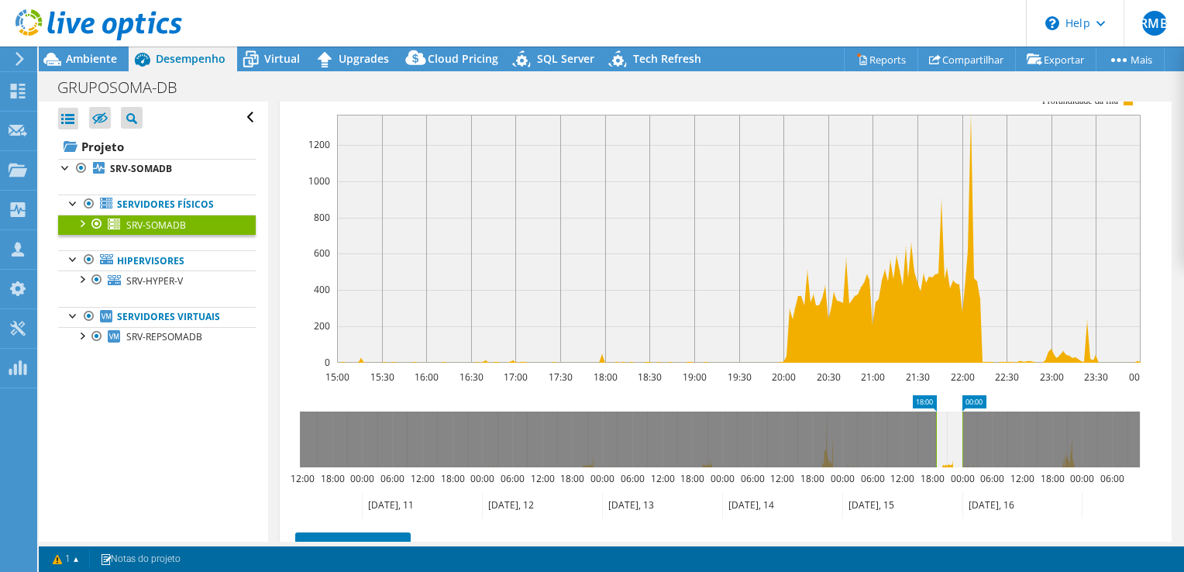
drag, startPoint x: 908, startPoint y: 398, endPoint x: 927, endPoint y: 398, distance: 19.4
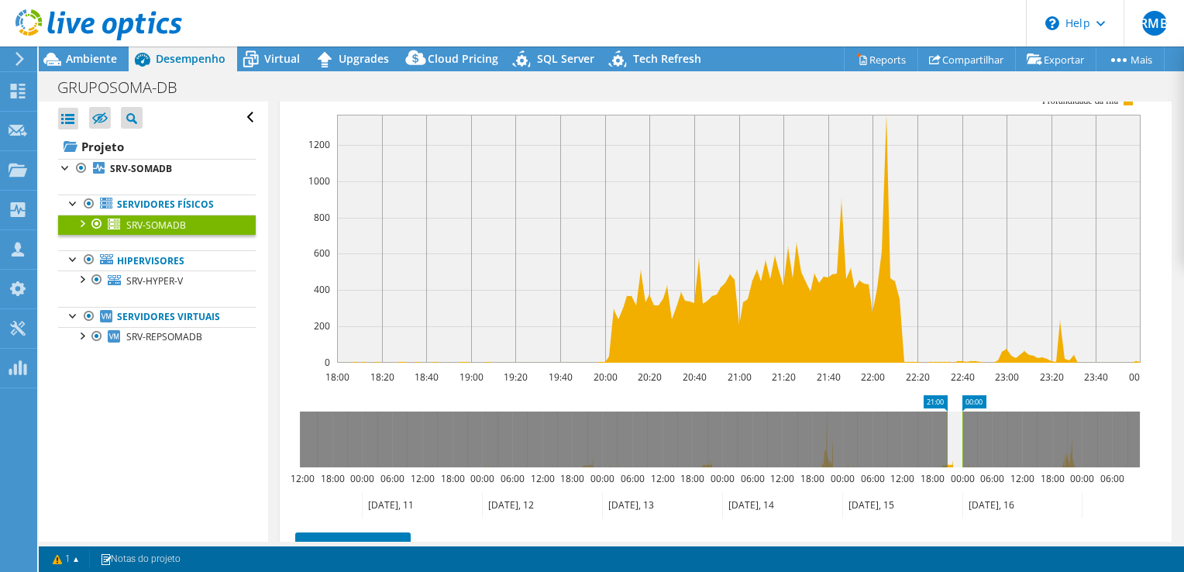
drag, startPoint x: 923, startPoint y: 397, endPoint x: 938, endPoint y: 397, distance: 14.7
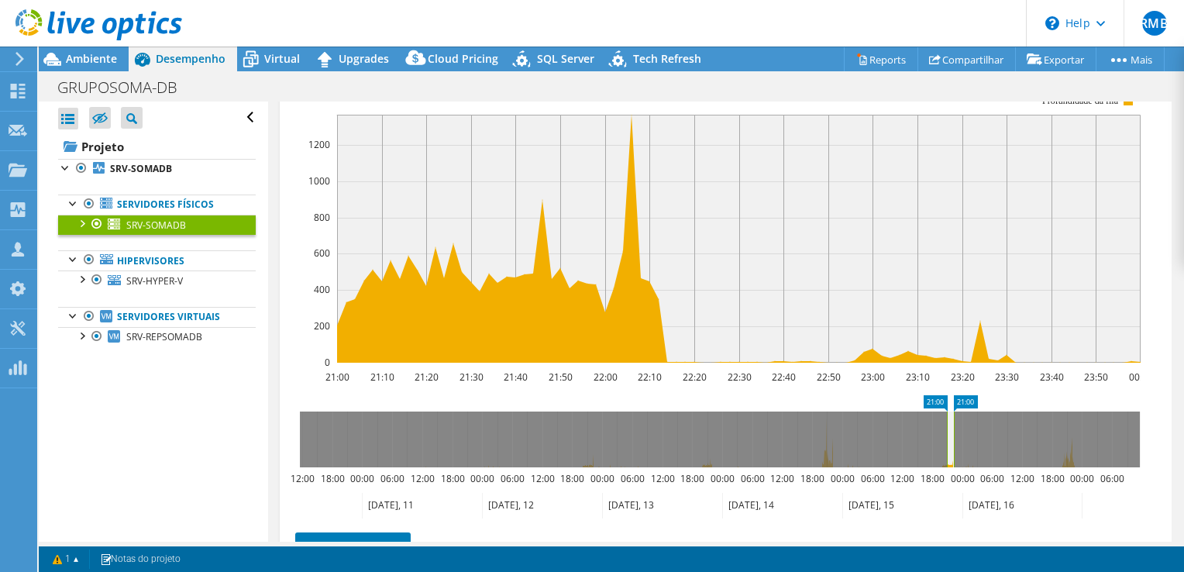
drag, startPoint x: 974, startPoint y: 398, endPoint x: 966, endPoint y: 400, distance: 8.7
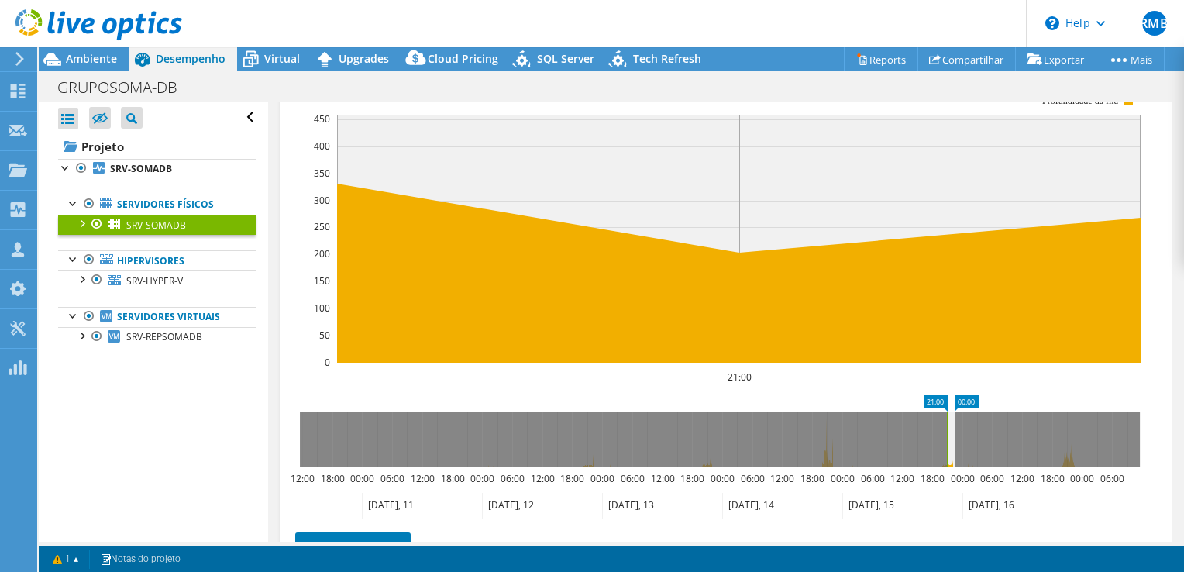
drag, startPoint x: 964, startPoint y: 400, endPoint x: 972, endPoint y: 401, distance: 7.9
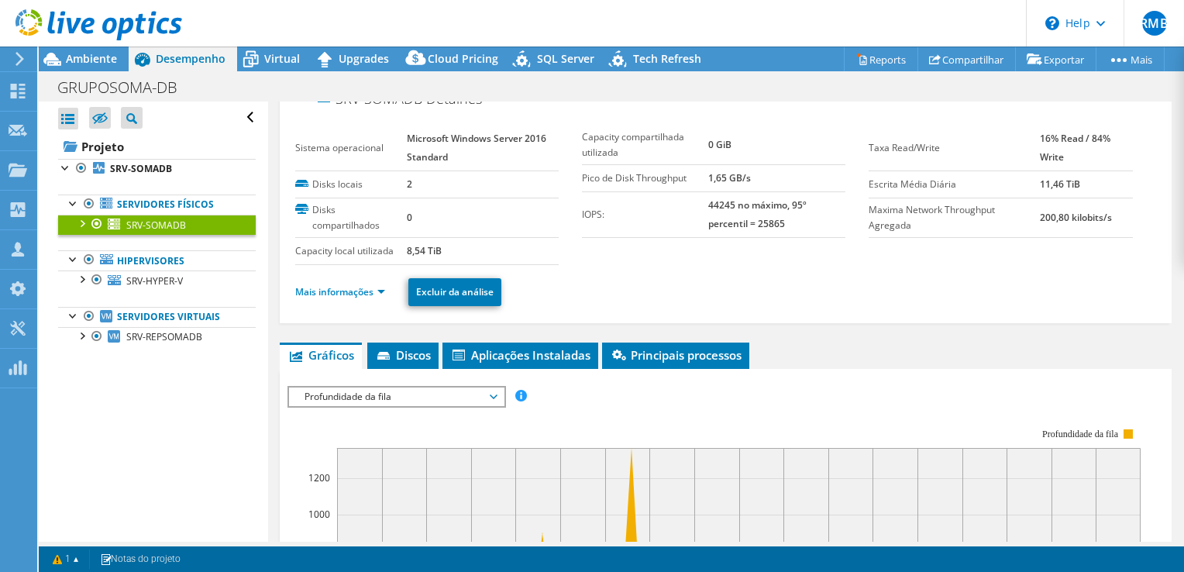
scroll to position [0, 0]
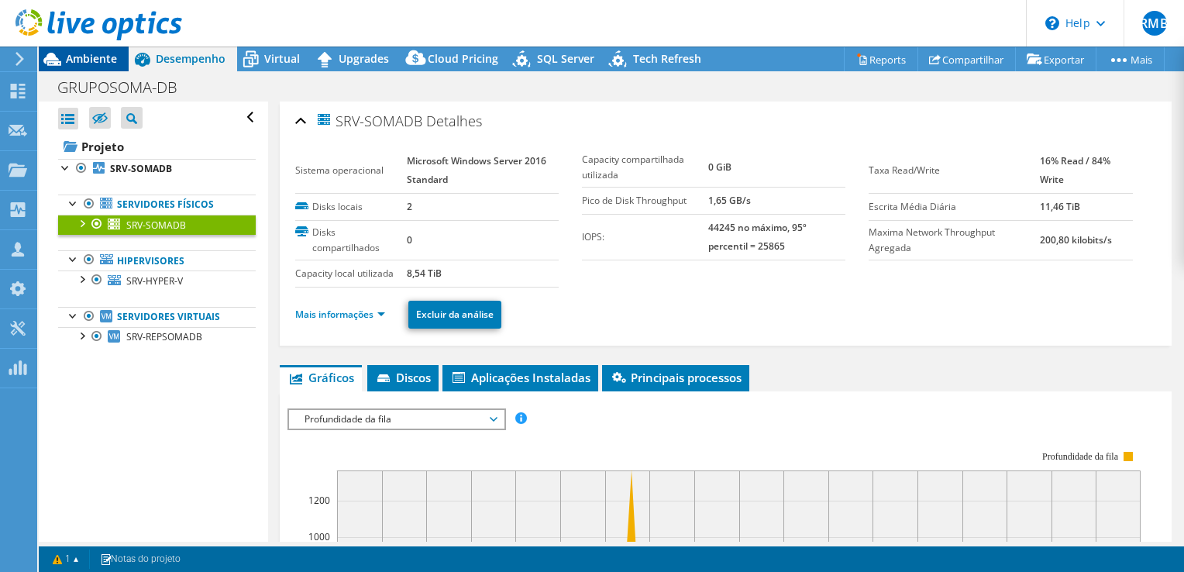
click at [84, 56] on span "Ambiente" at bounding box center [91, 58] width 51 height 15
